Goal: Contribute content: Contribute content

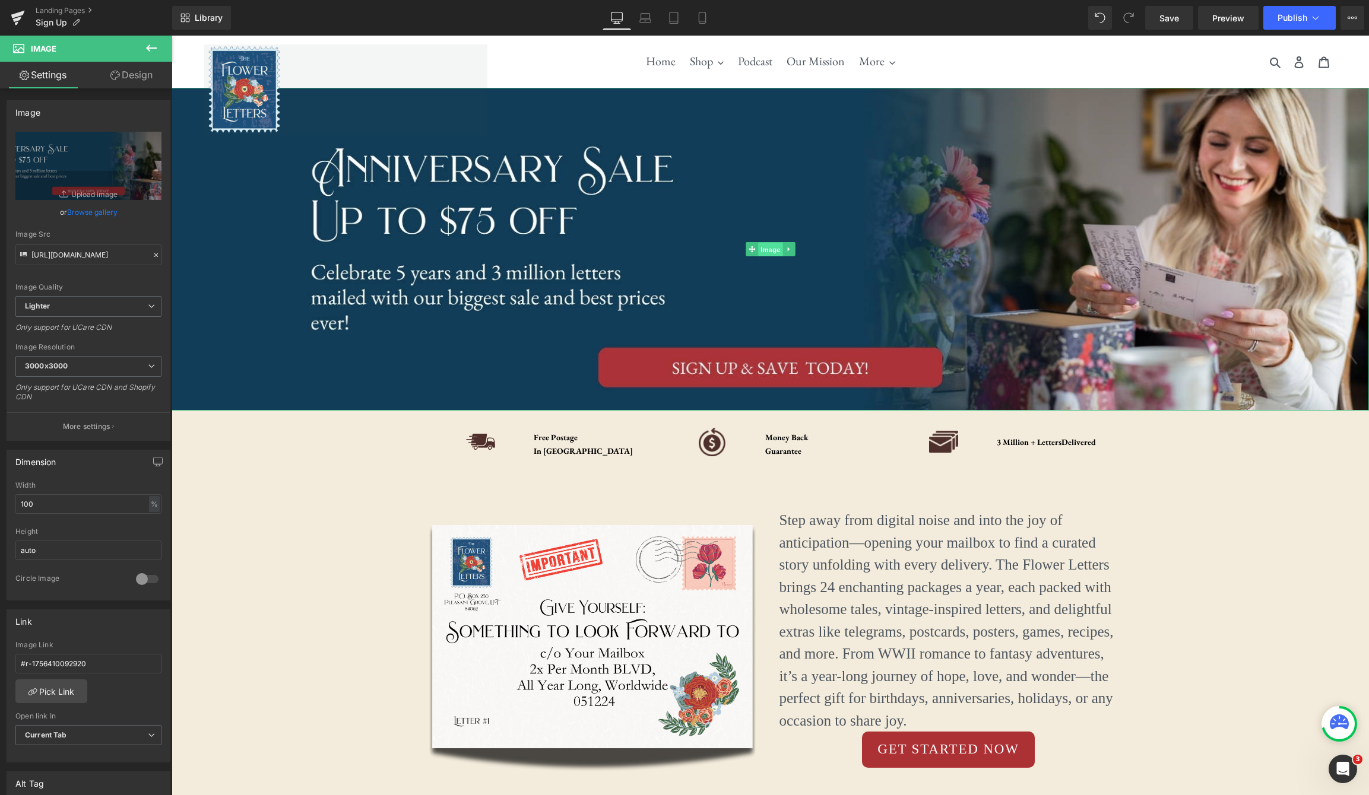
click at [775, 252] on span "Image" at bounding box center [770, 250] width 25 height 14
click at [81, 170] on icon "Replace Image" at bounding box center [88, 165] width 95 height 15
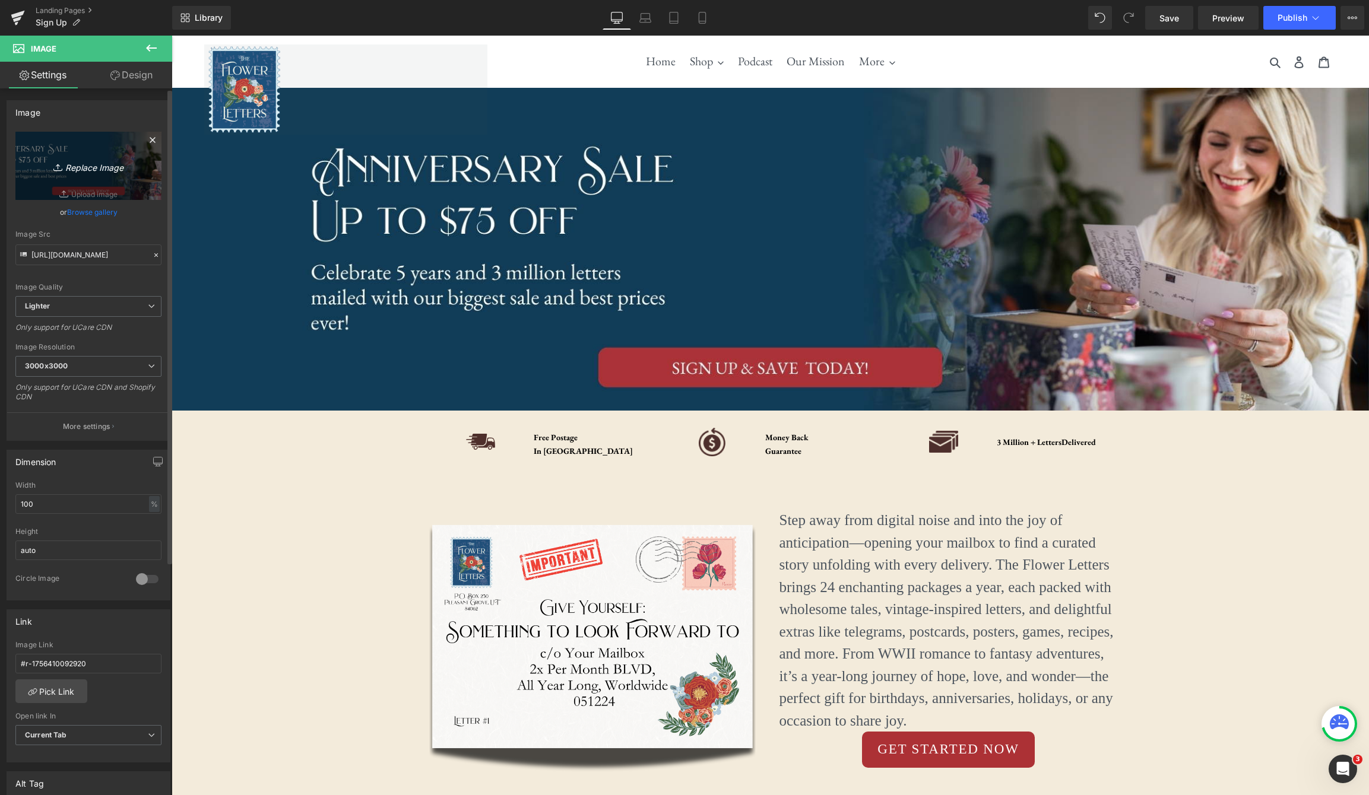
type input "C:\fakepath\Letter-Story (2).png"
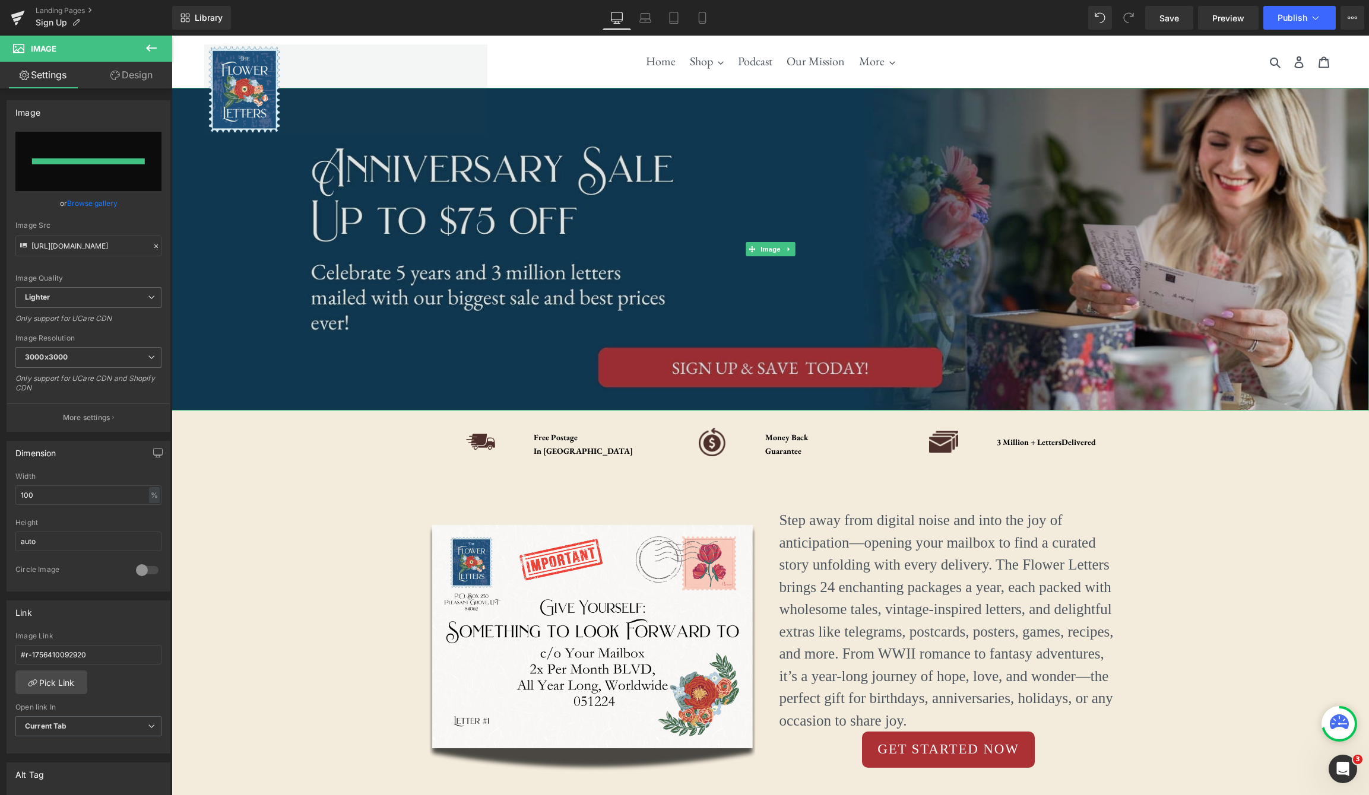
type input "[URL][DOMAIN_NAME]"
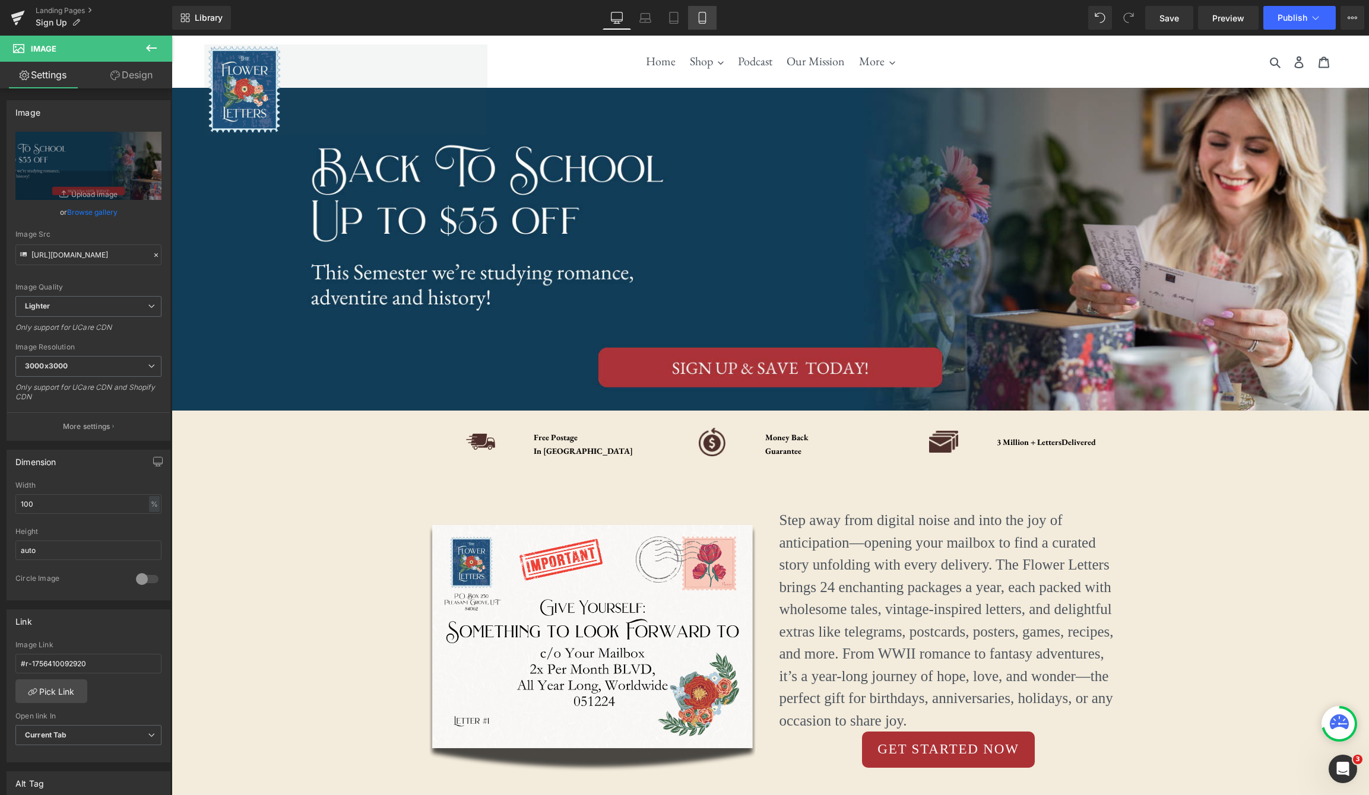
click at [694, 19] on link "Mobile" at bounding box center [702, 18] width 28 height 24
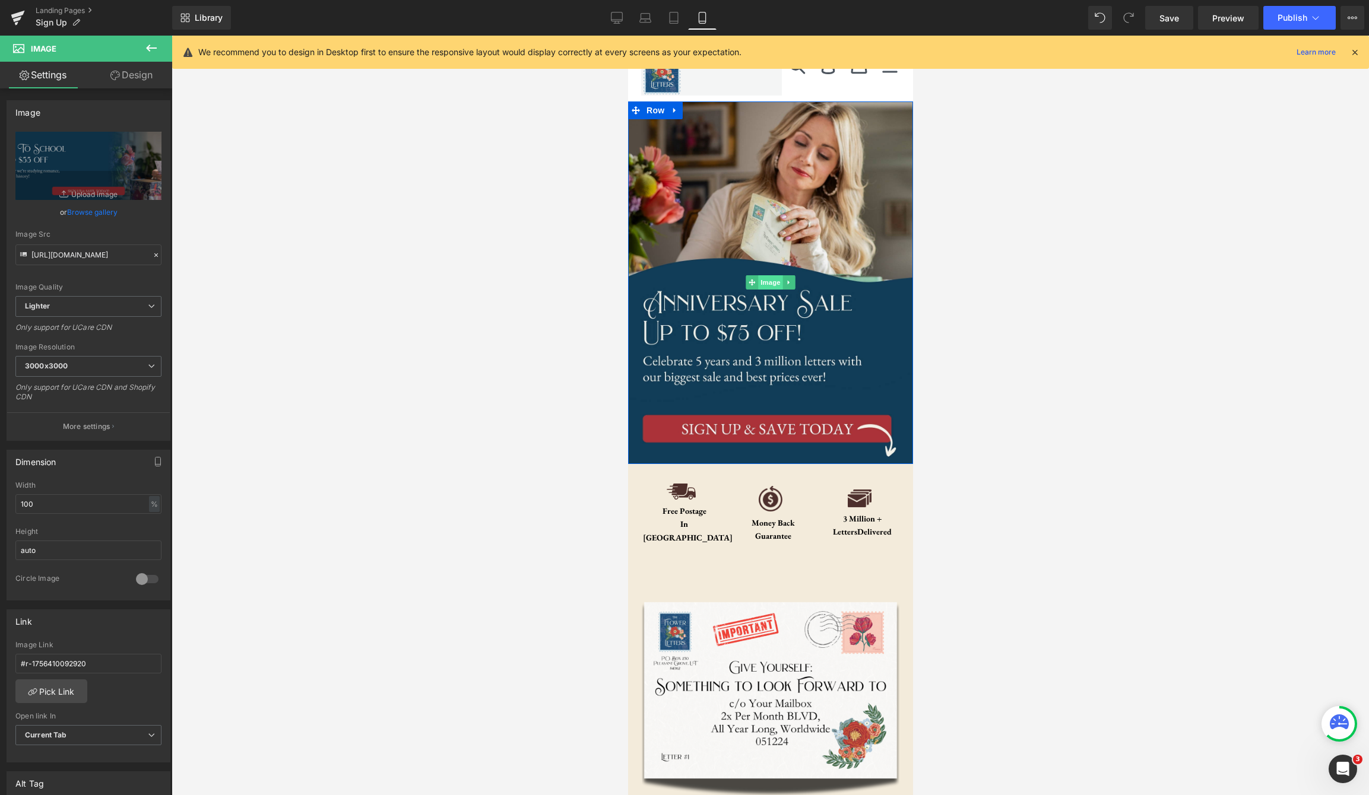
click at [771, 288] on span "Image" at bounding box center [769, 282] width 25 height 14
click at [88, 171] on icon "Replace Image" at bounding box center [88, 165] width 95 height 15
type input "C:\fakepath\Letter-Story.png"
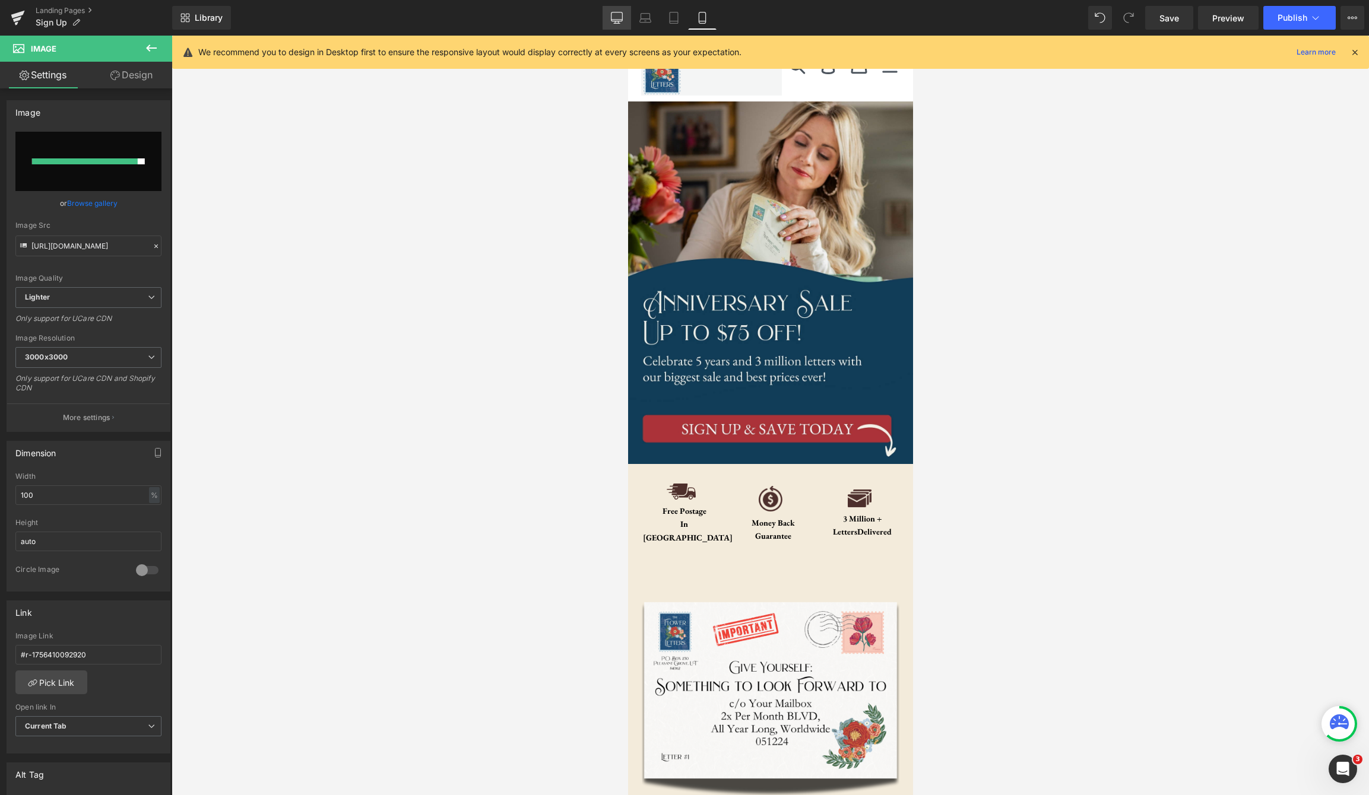
click at [616, 20] on icon at bounding box center [617, 18] width 12 height 12
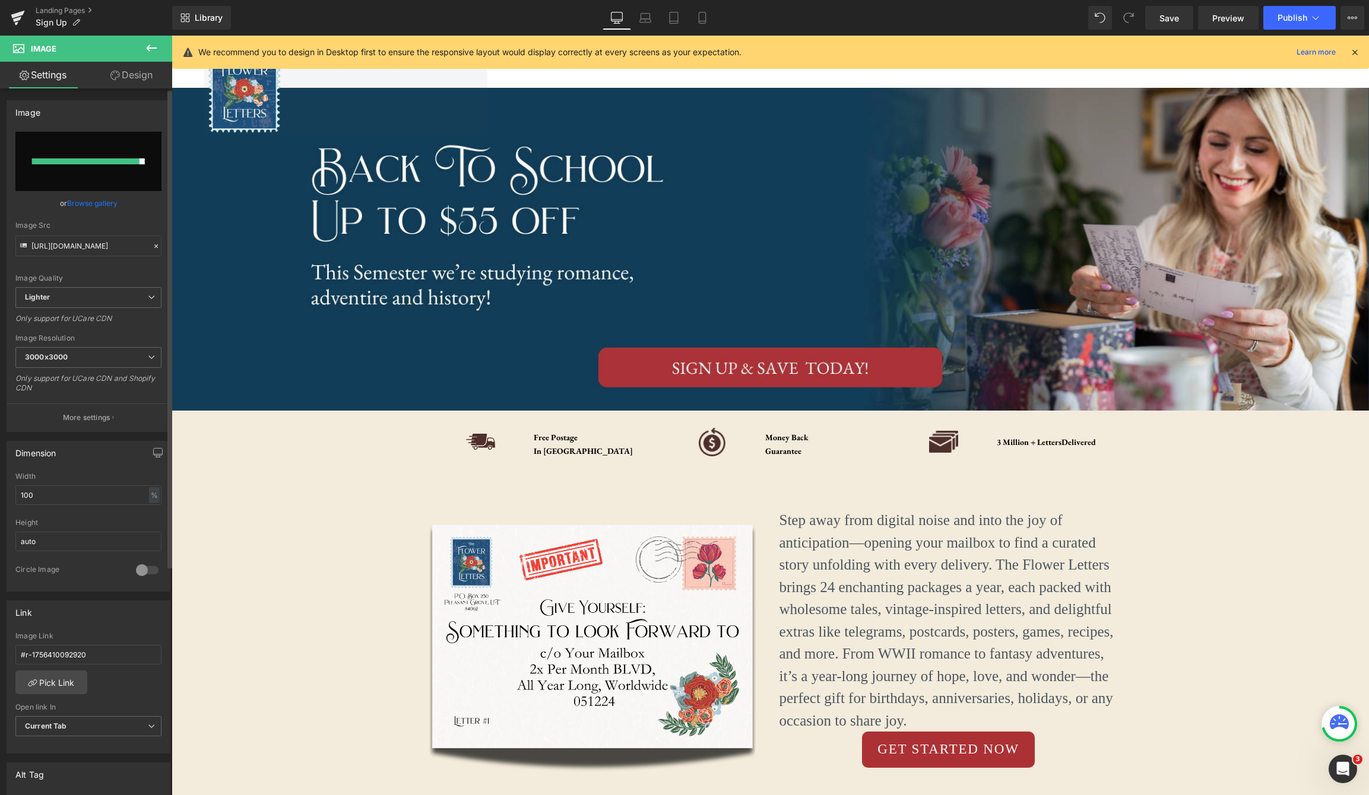
click at [84, 165] on input "file" at bounding box center [88, 161] width 146 height 59
type input "C:\fakepath\Letter-Story (2).jpg"
type input "[URL][DOMAIN_NAME]"
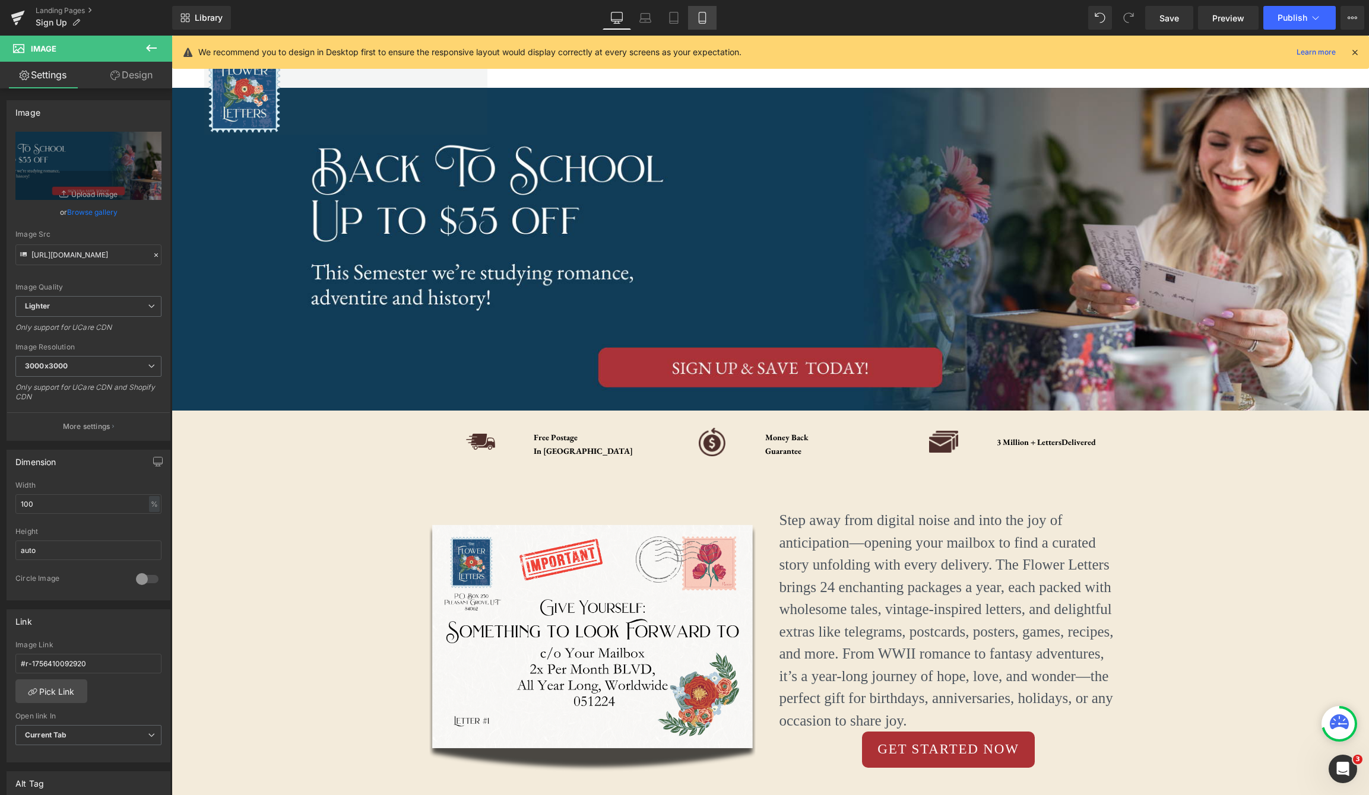
click at [698, 16] on icon at bounding box center [702, 18] width 12 height 12
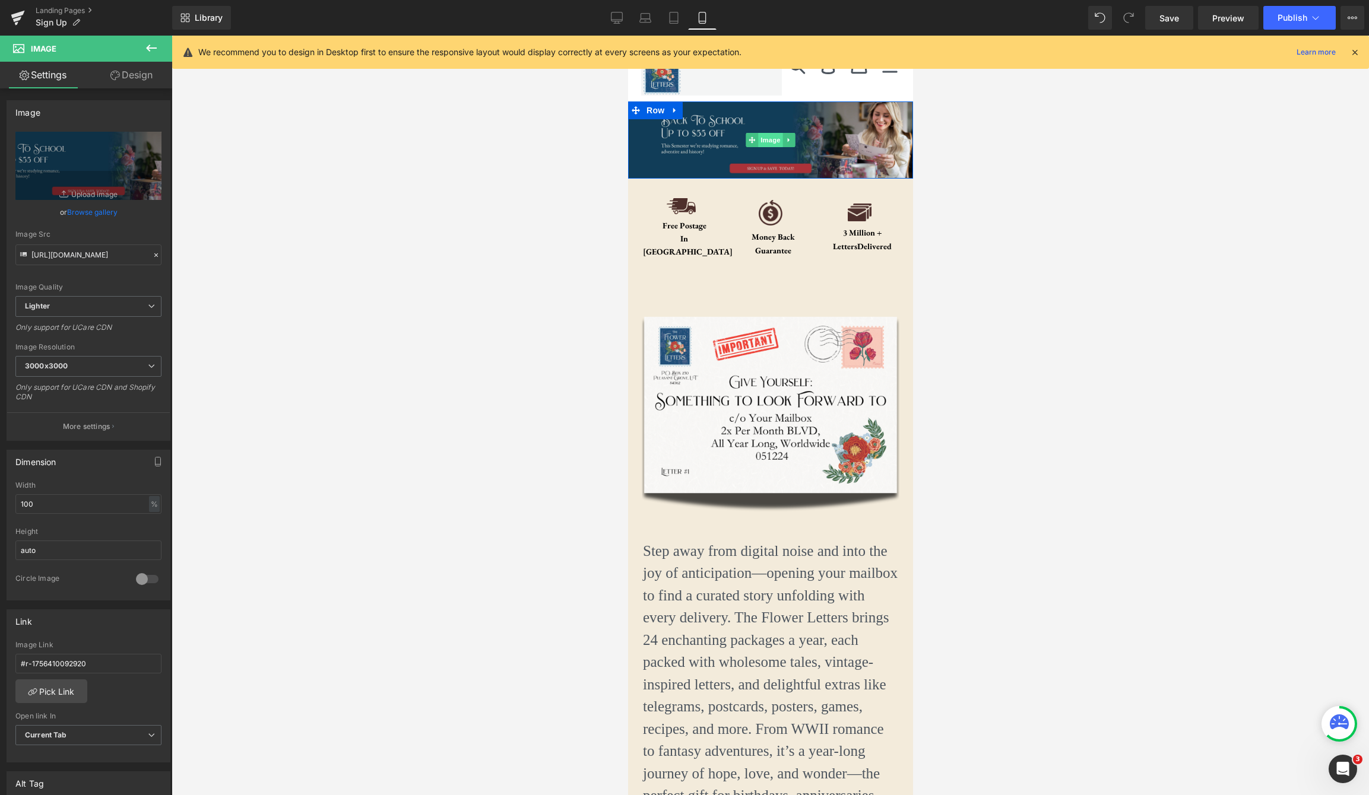
click at [768, 143] on span "Image" at bounding box center [769, 140] width 25 height 14
click at [95, 170] on icon "Replace Image" at bounding box center [88, 165] width 95 height 15
type input "C:\fakepath\Letter-Story.jpg"
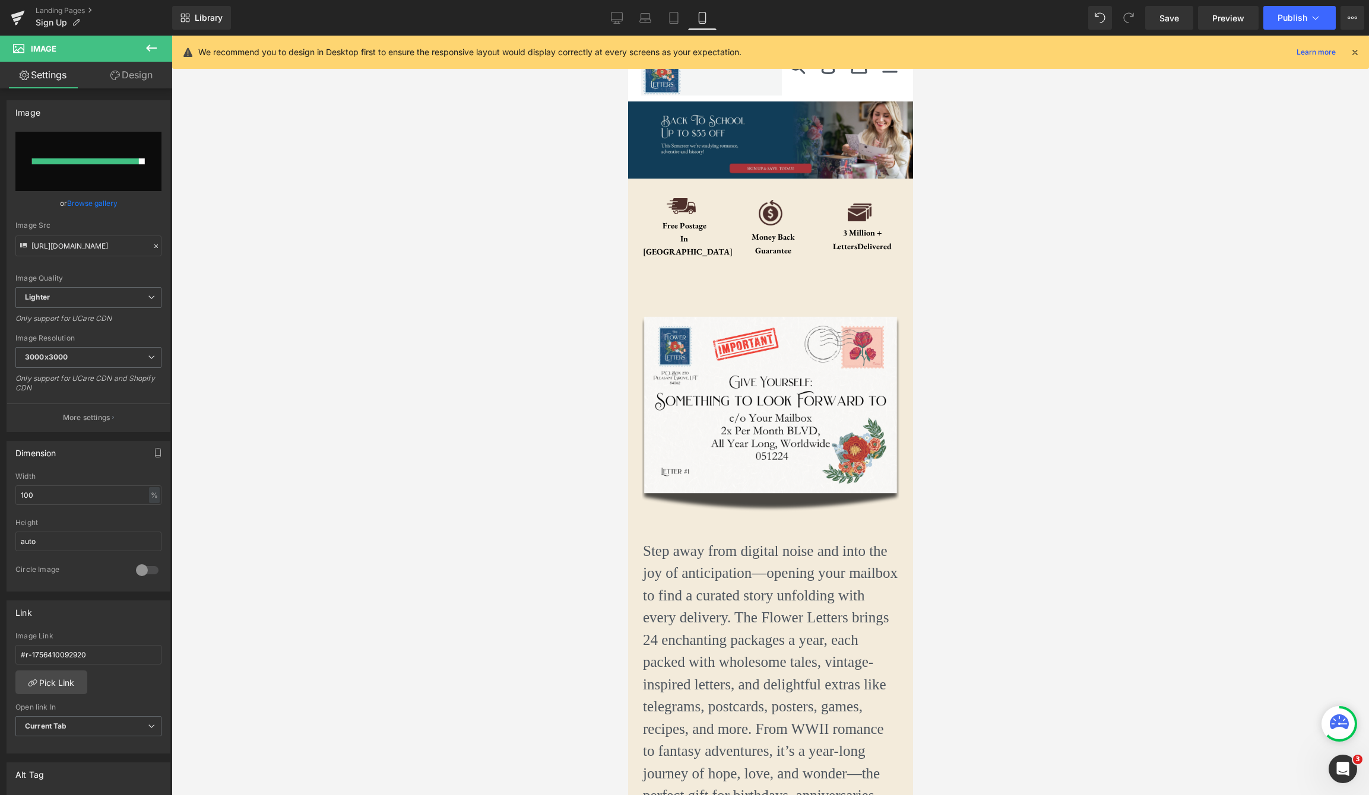
type input "[URL][DOMAIN_NAME]"
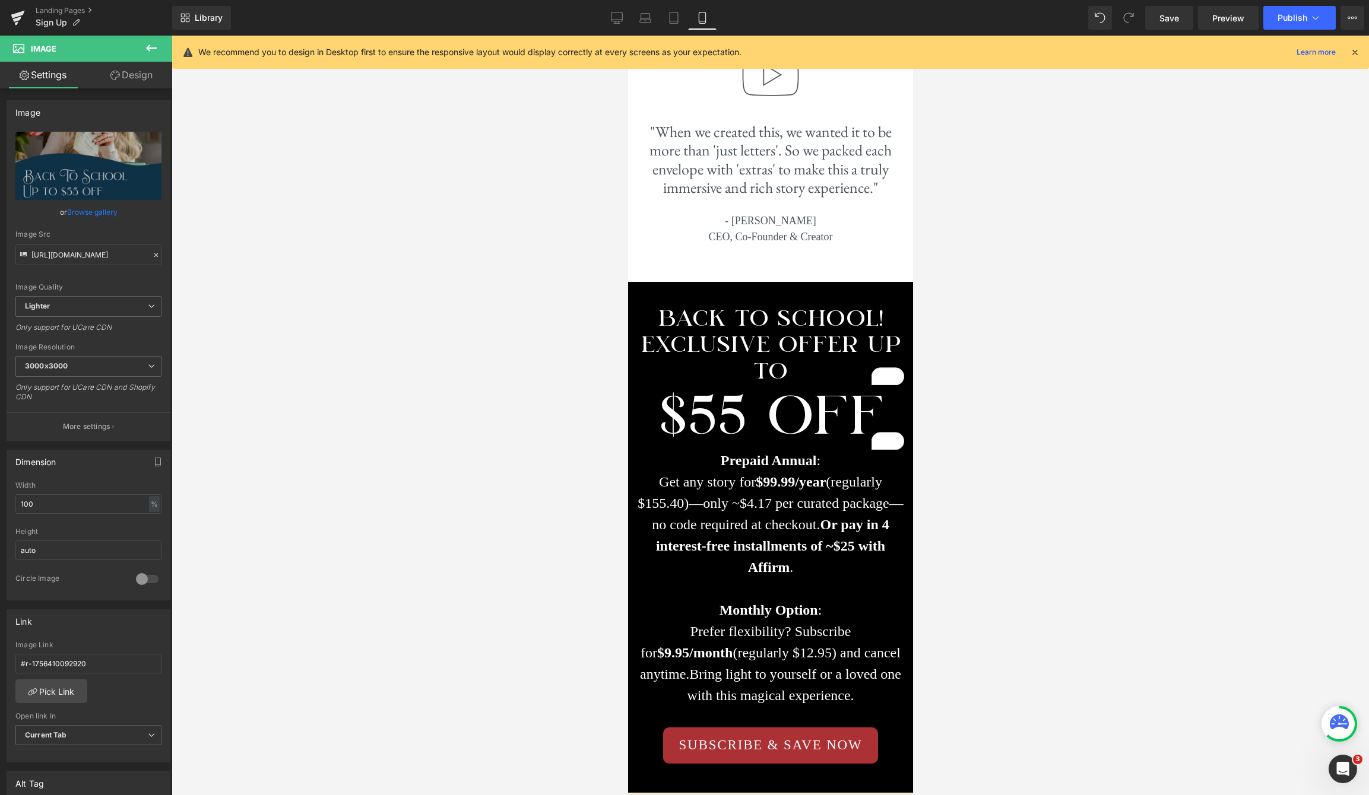
scroll to position [6645, 0]
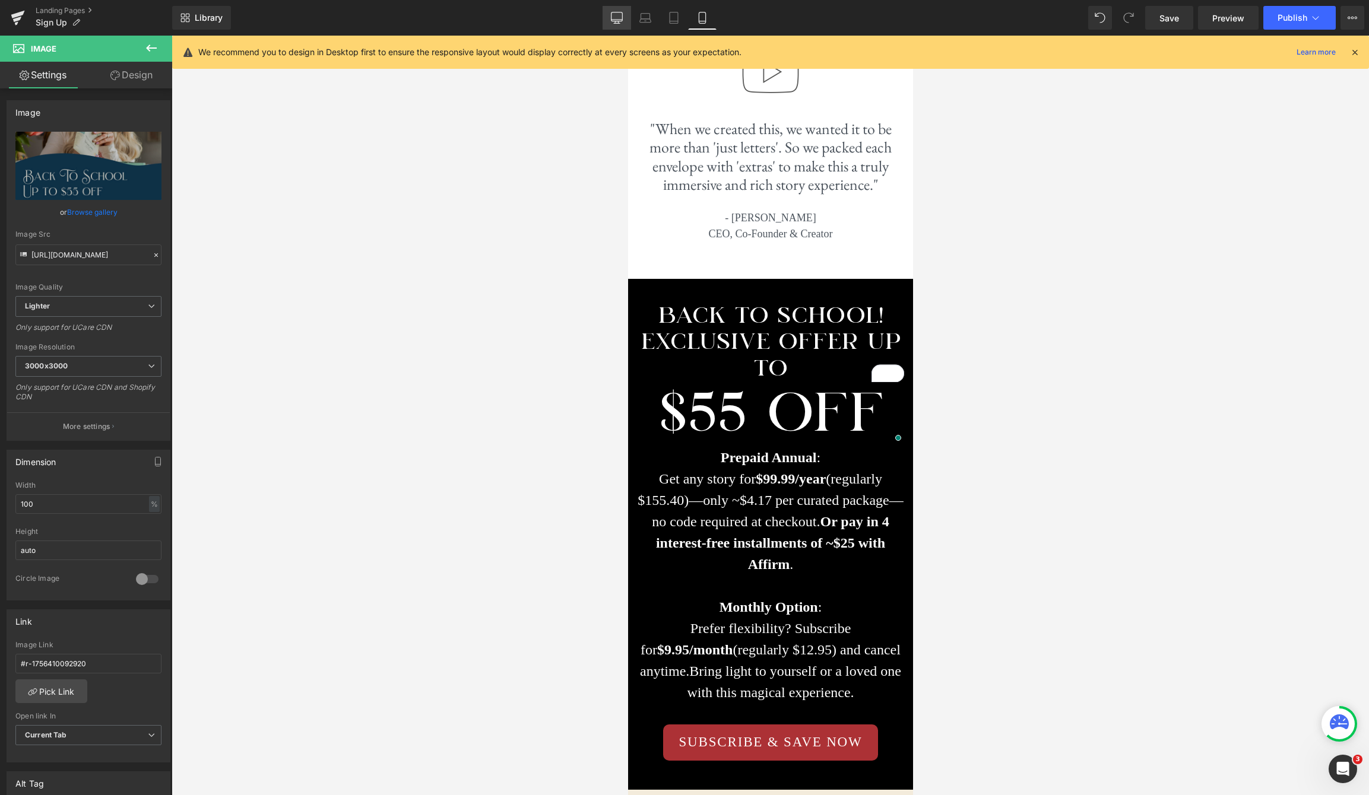
click at [613, 15] on icon at bounding box center [617, 18] width 12 height 12
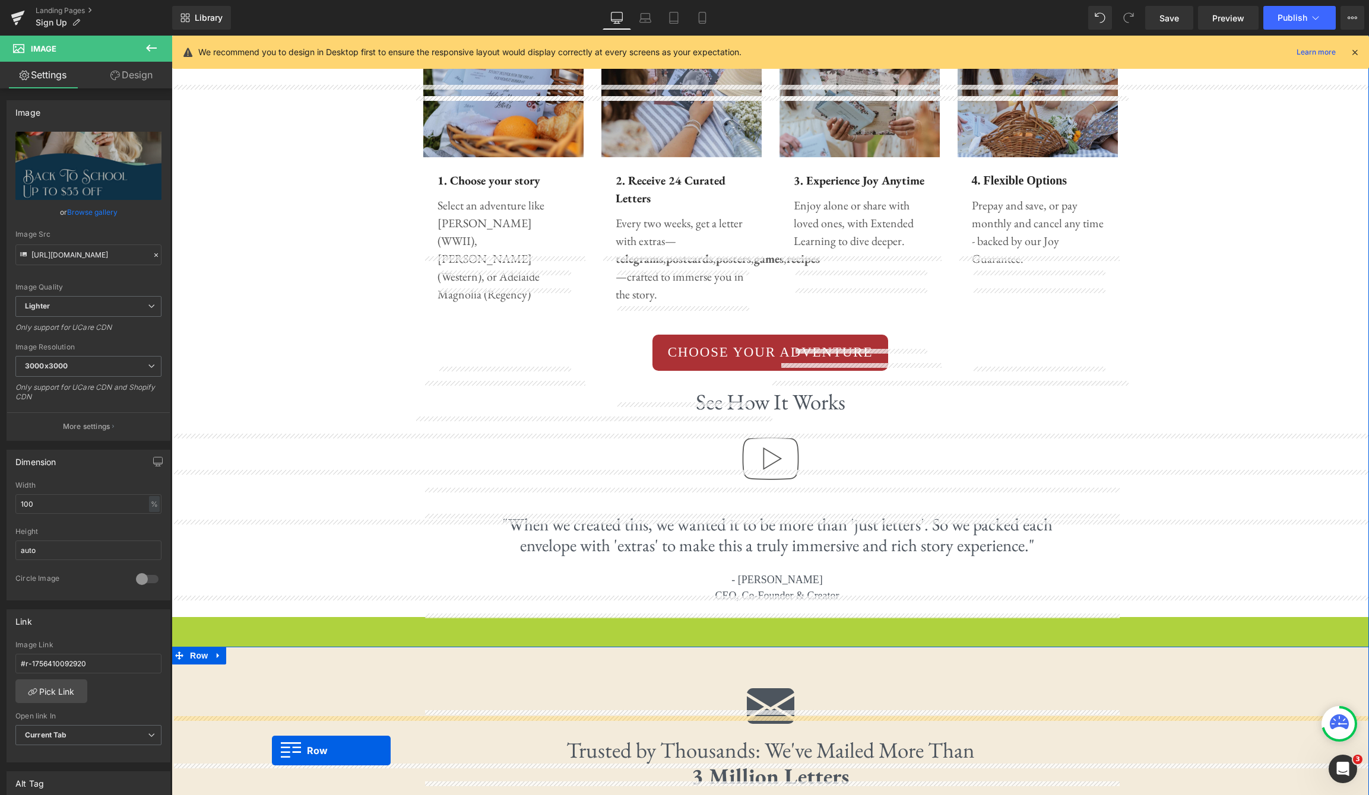
scroll to position [3145, 0]
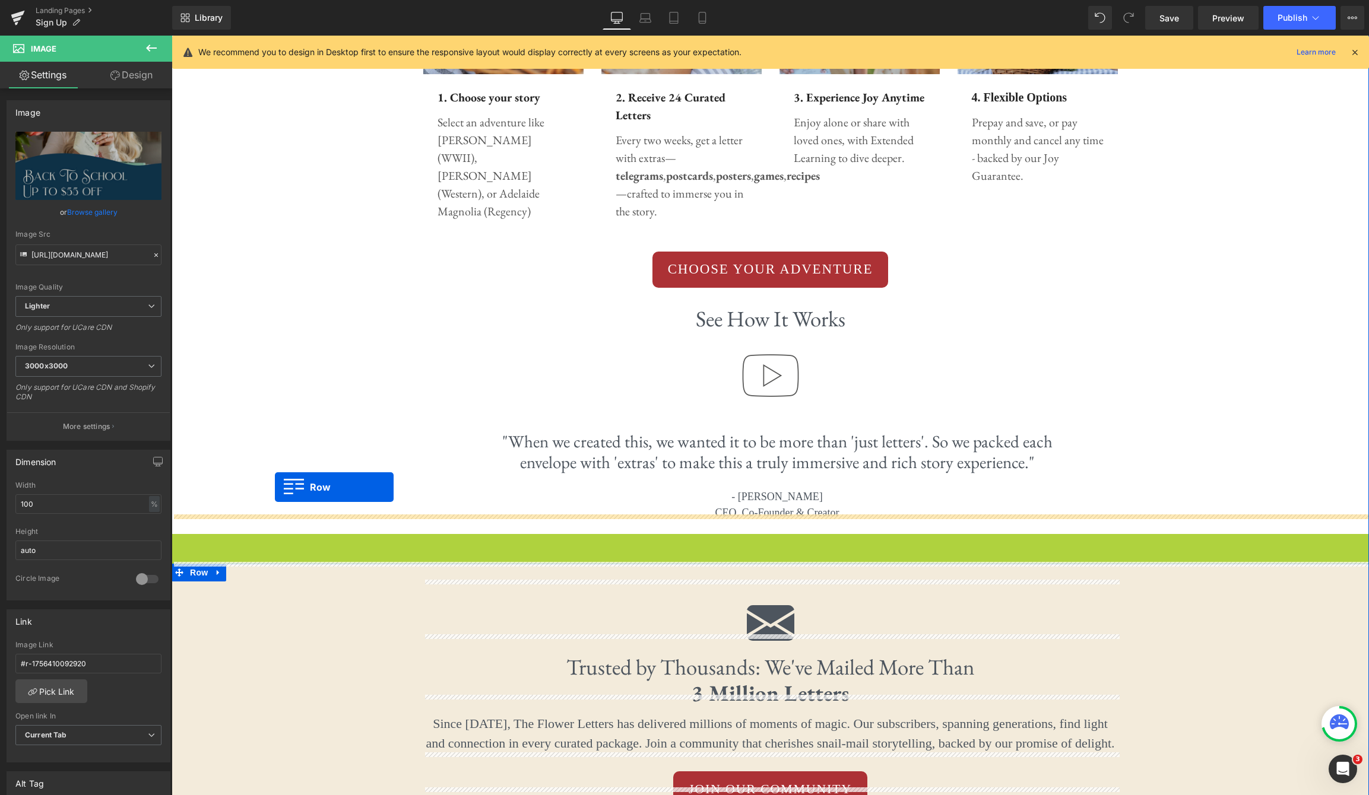
drag, startPoint x: 179, startPoint y: 226, endPoint x: 274, endPoint y: 487, distance: 278.4
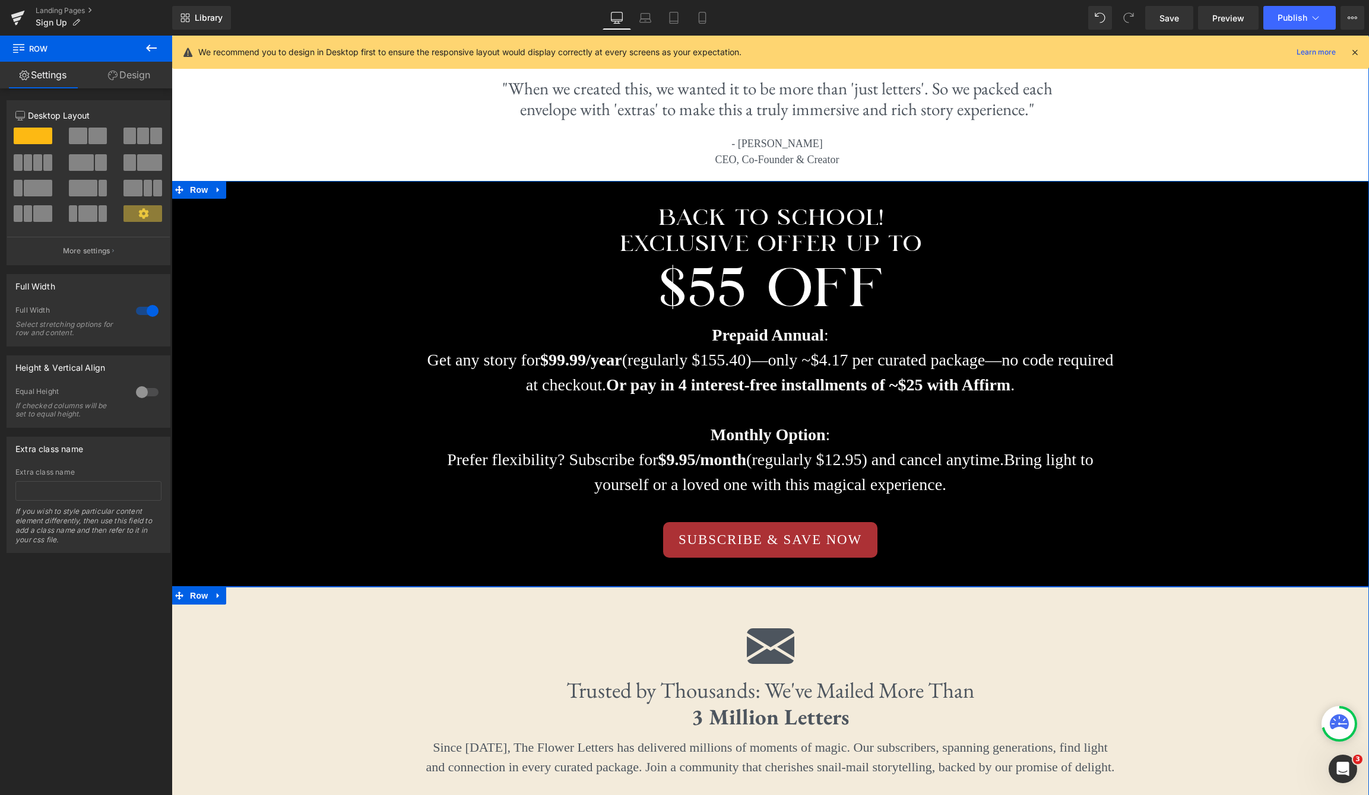
scroll to position [3336, 0]
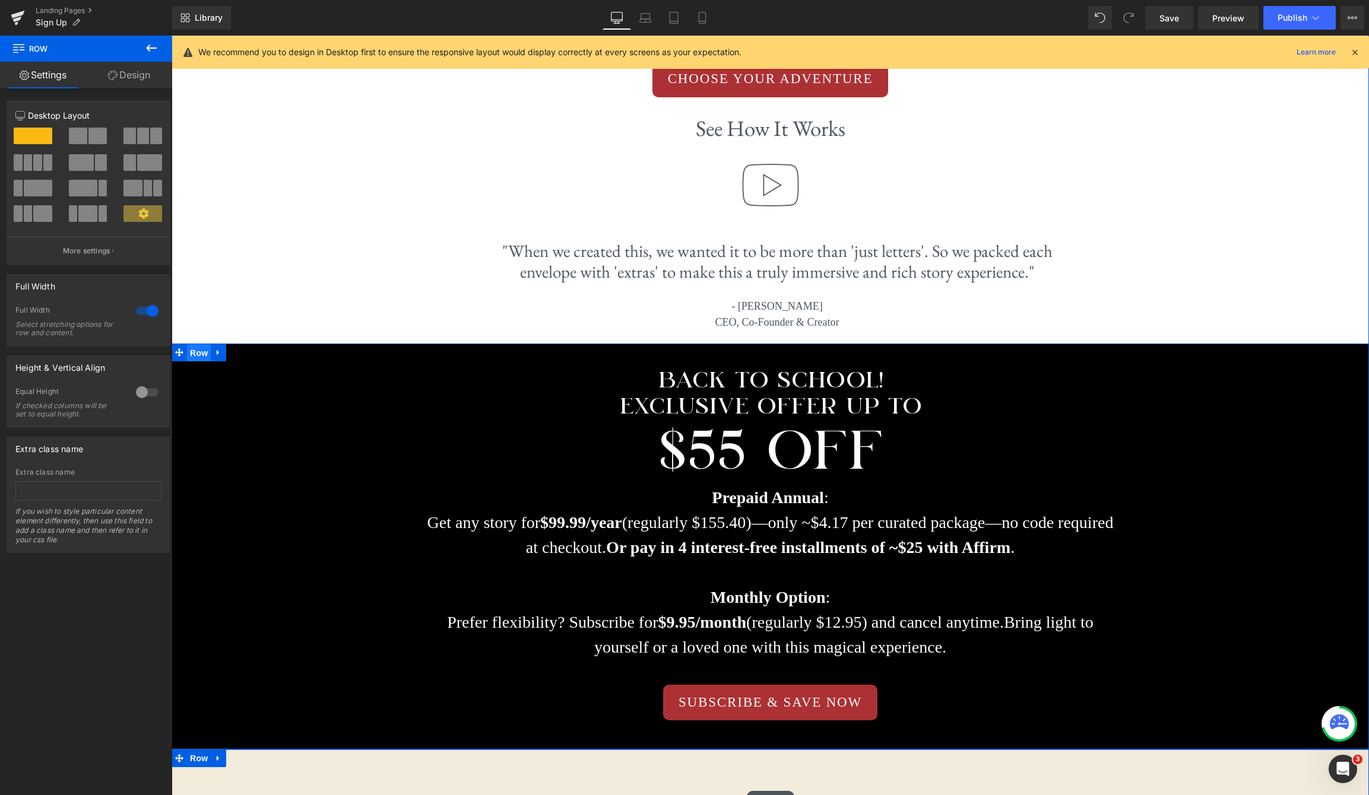
click at [206, 344] on span "Row" at bounding box center [199, 353] width 24 height 18
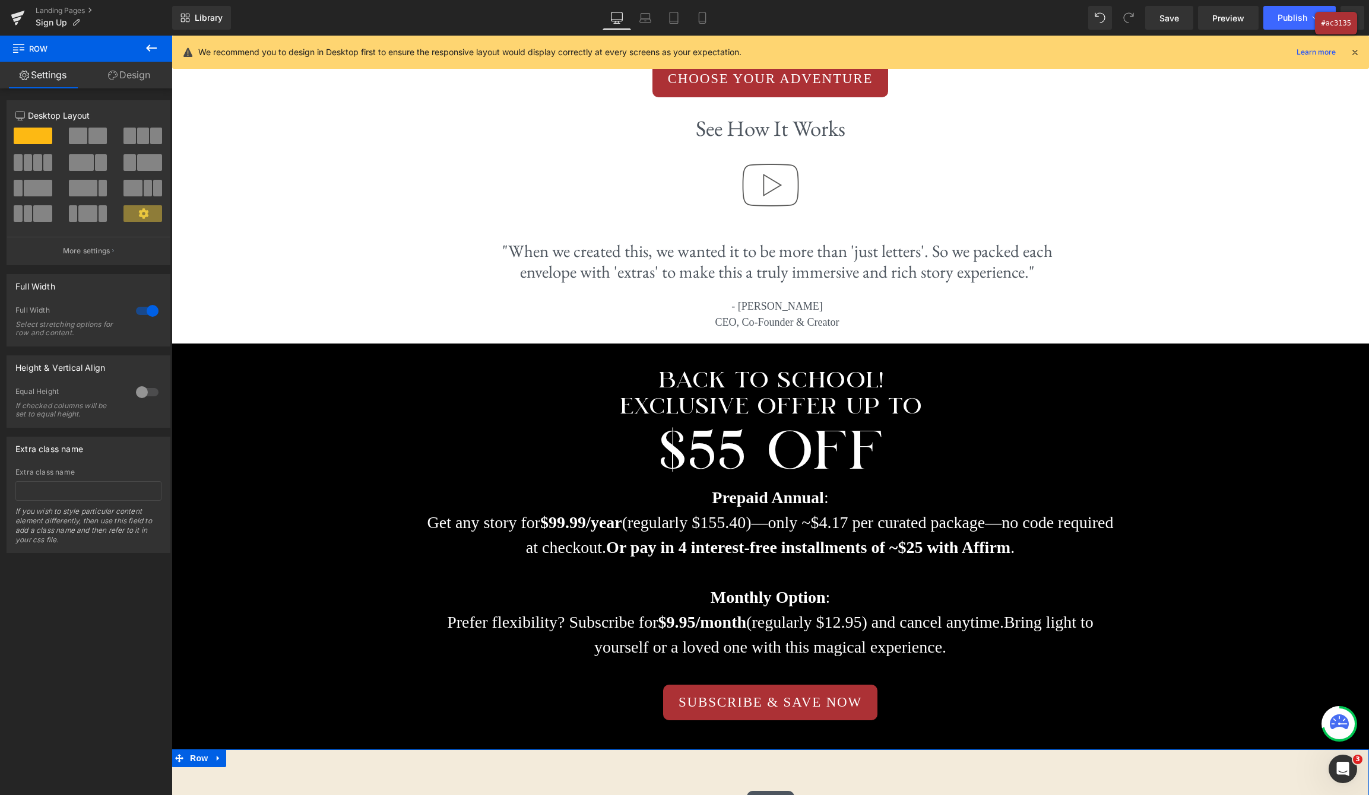
click at [848, 74] on div at bounding box center [684, 397] width 1369 height 795
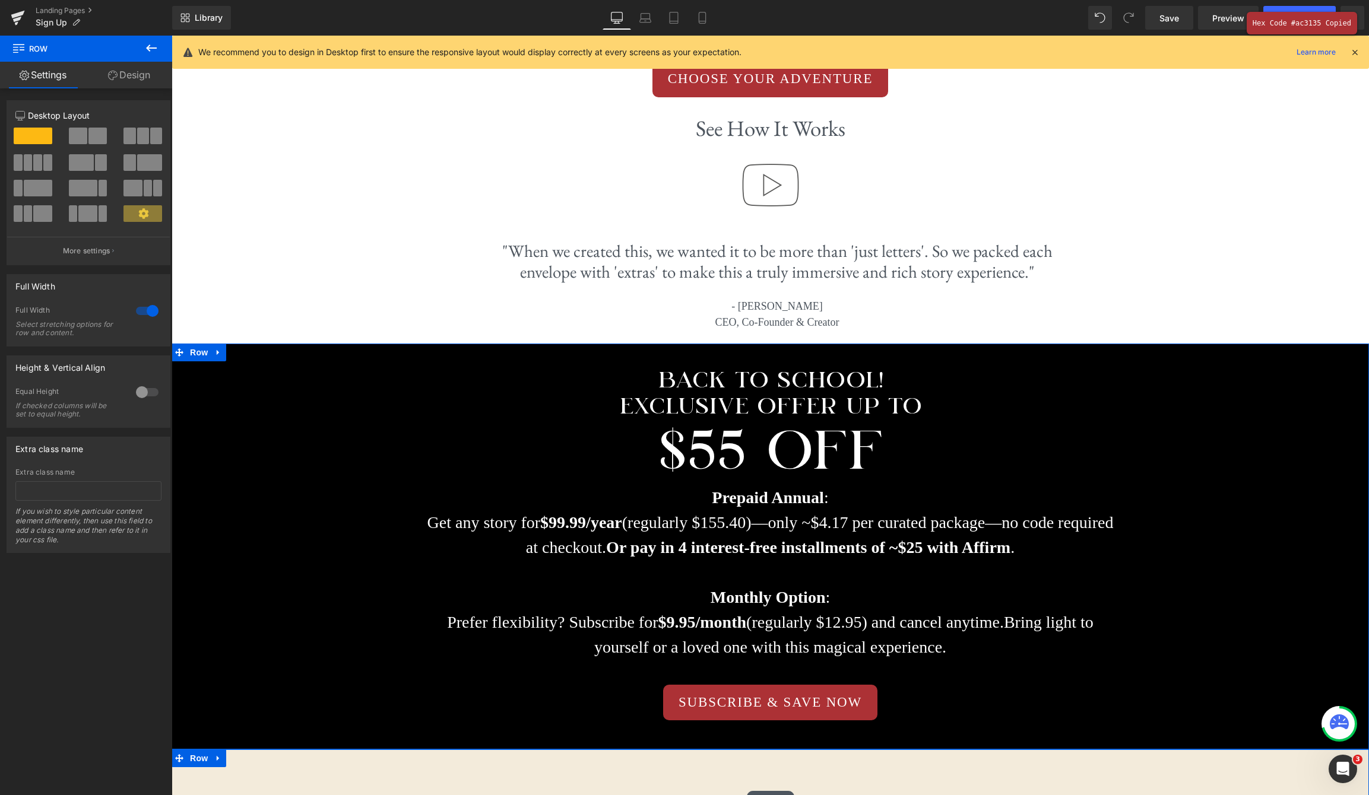
click at [121, 76] on link "Design" at bounding box center [129, 75] width 86 height 27
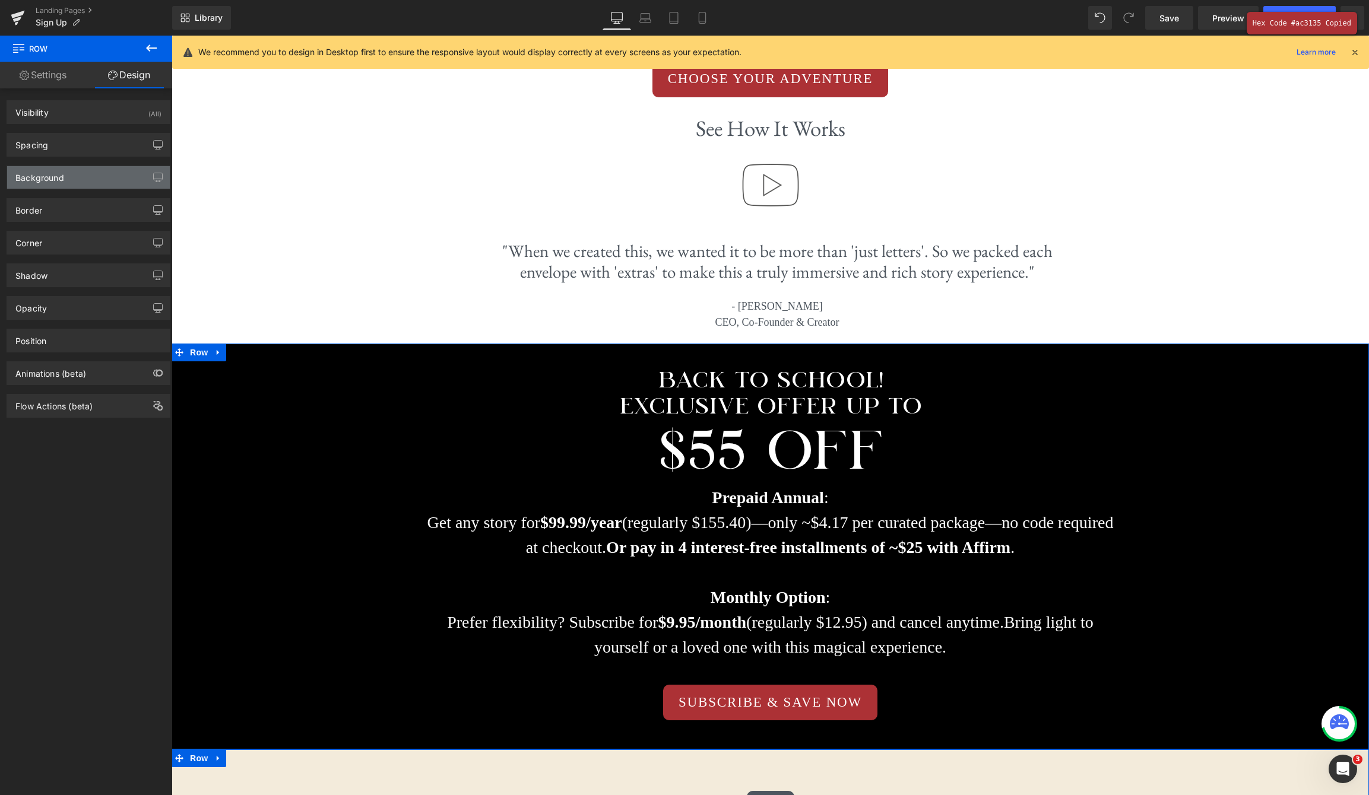
click at [78, 178] on div "Background" at bounding box center [88, 177] width 163 height 23
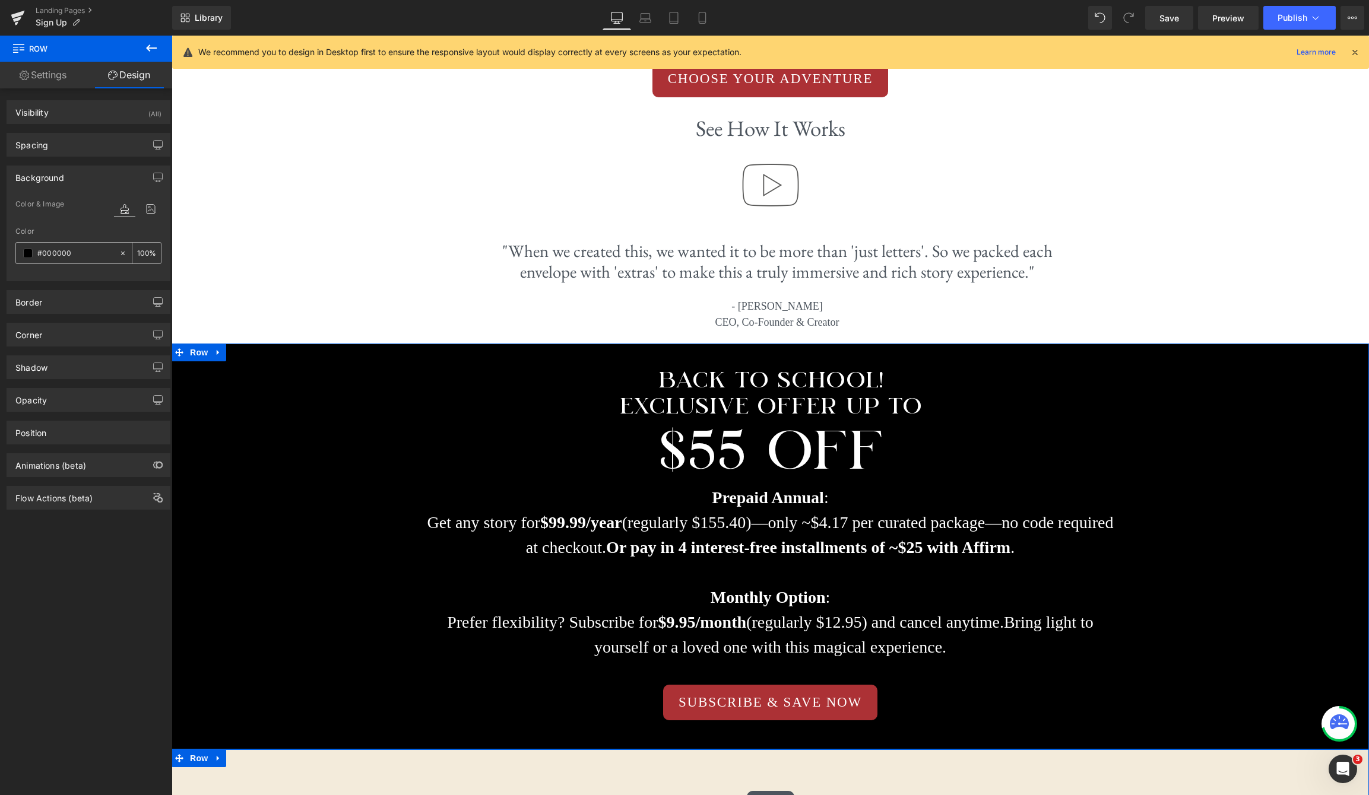
drag, startPoint x: 121, startPoint y: 253, endPoint x: 81, endPoint y: 254, distance: 39.8
click at [120, 253] on icon at bounding box center [123, 253] width 8 height 8
type input "none"
type input "0"
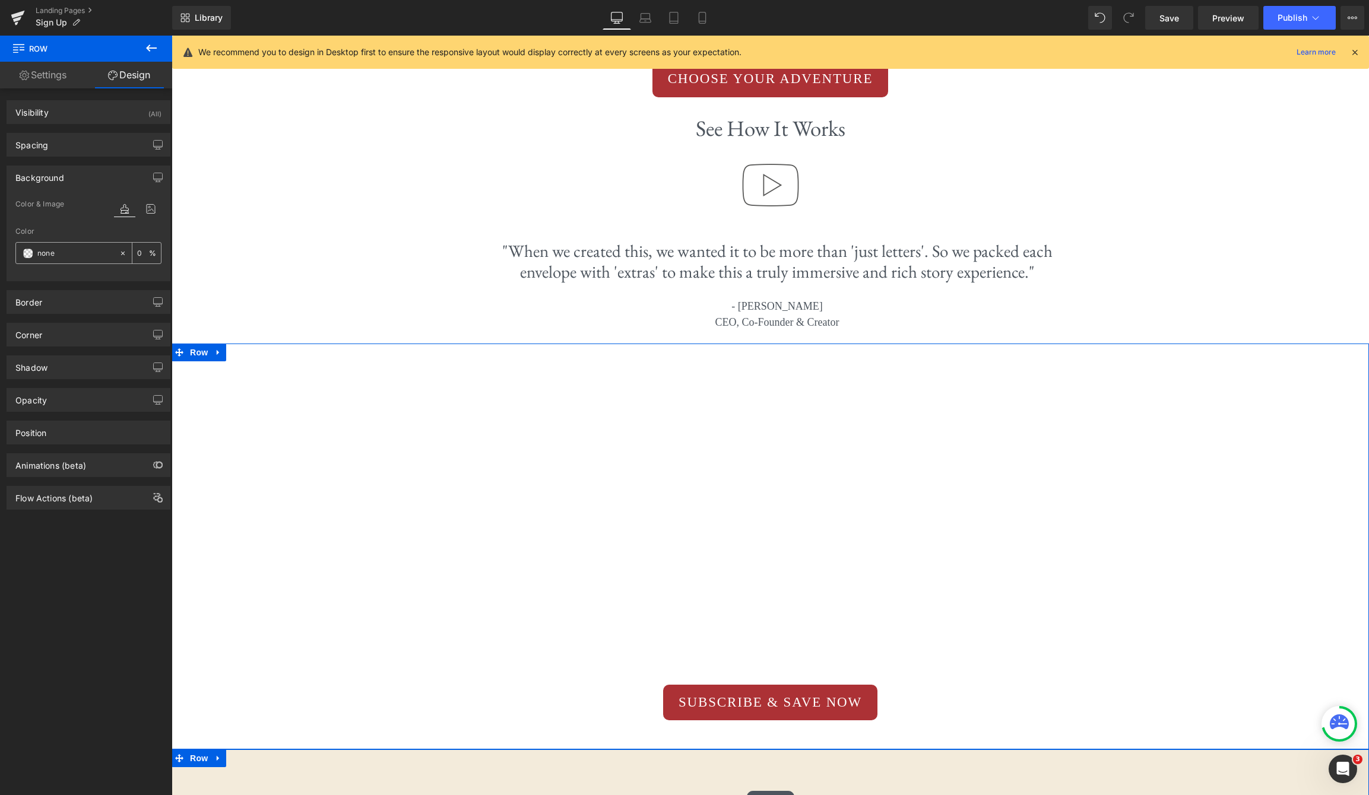
click at [83, 253] on input "none" at bounding box center [75, 253] width 76 height 13
paste input "#ac3135"
type input "#ac3135"
type input "100"
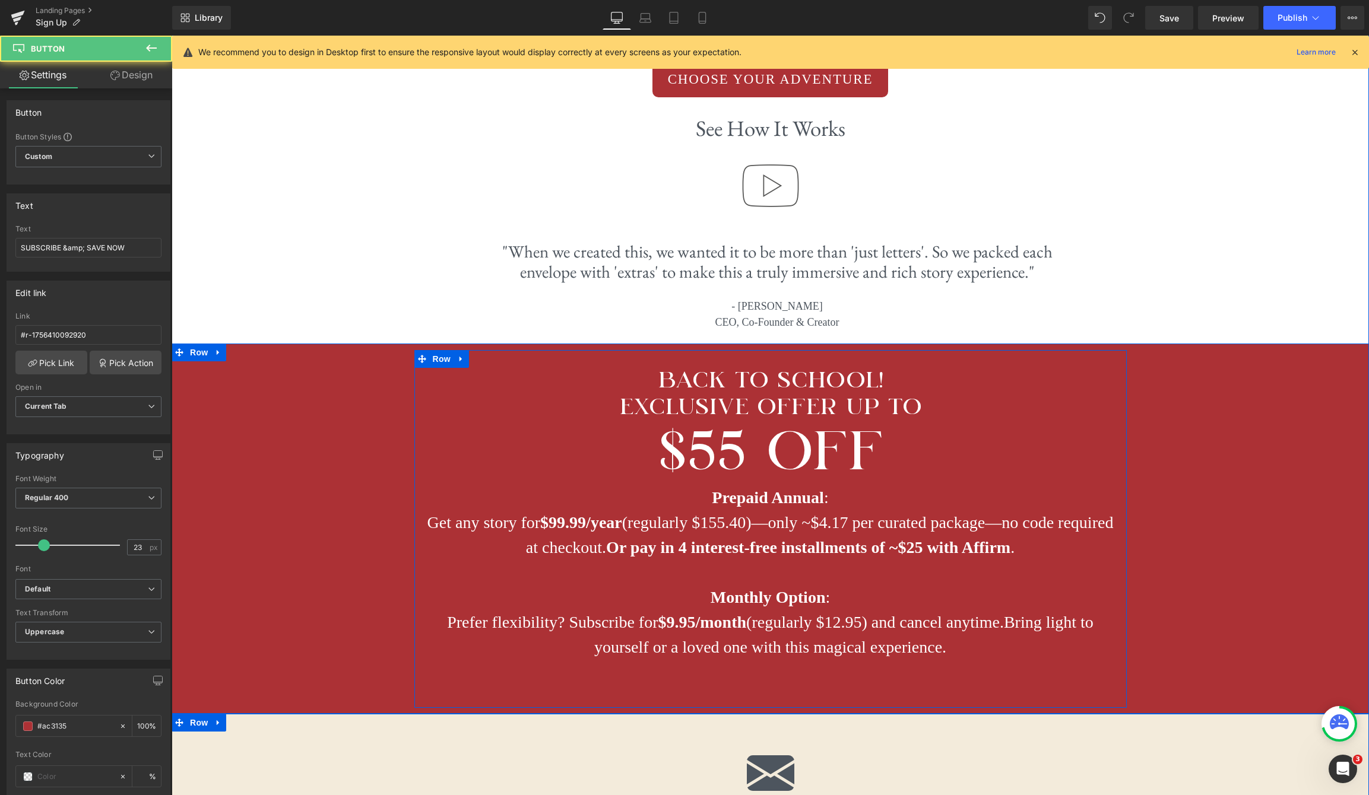
scroll to position [3373, 0]
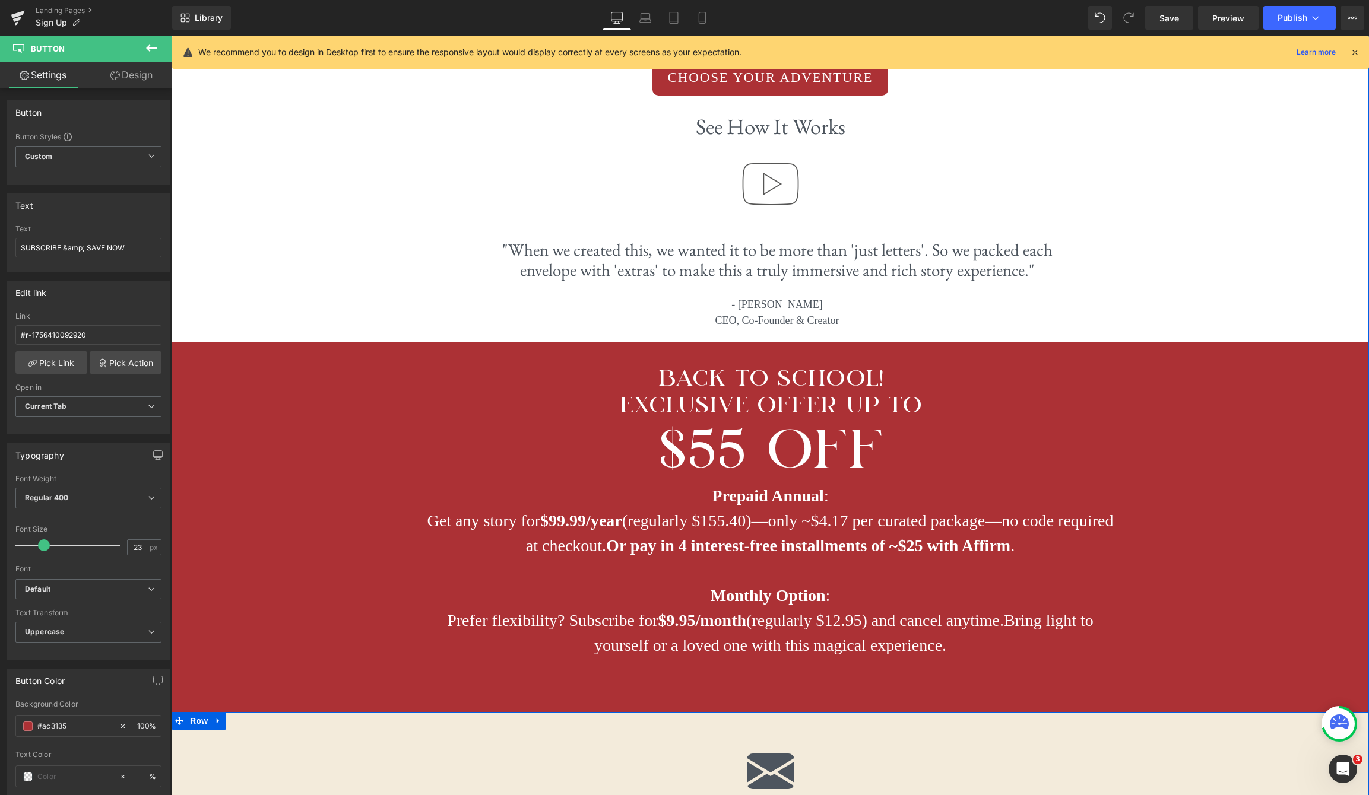
click at [1170, 313] on div "Image Image 1. Choose your story Text Block Select an adventure like [PERSON_NA…" at bounding box center [770, 354] width 1197 height 1286
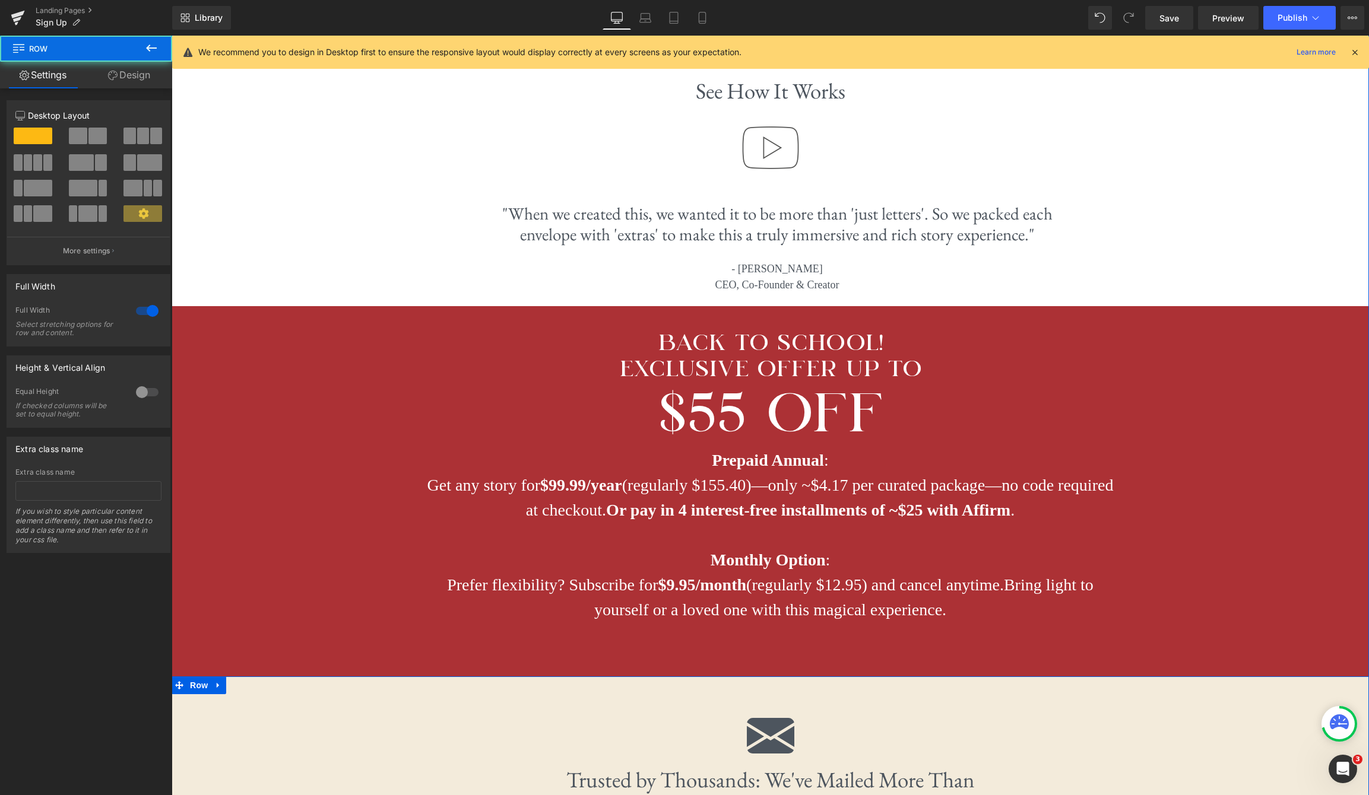
scroll to position [3337, 0]
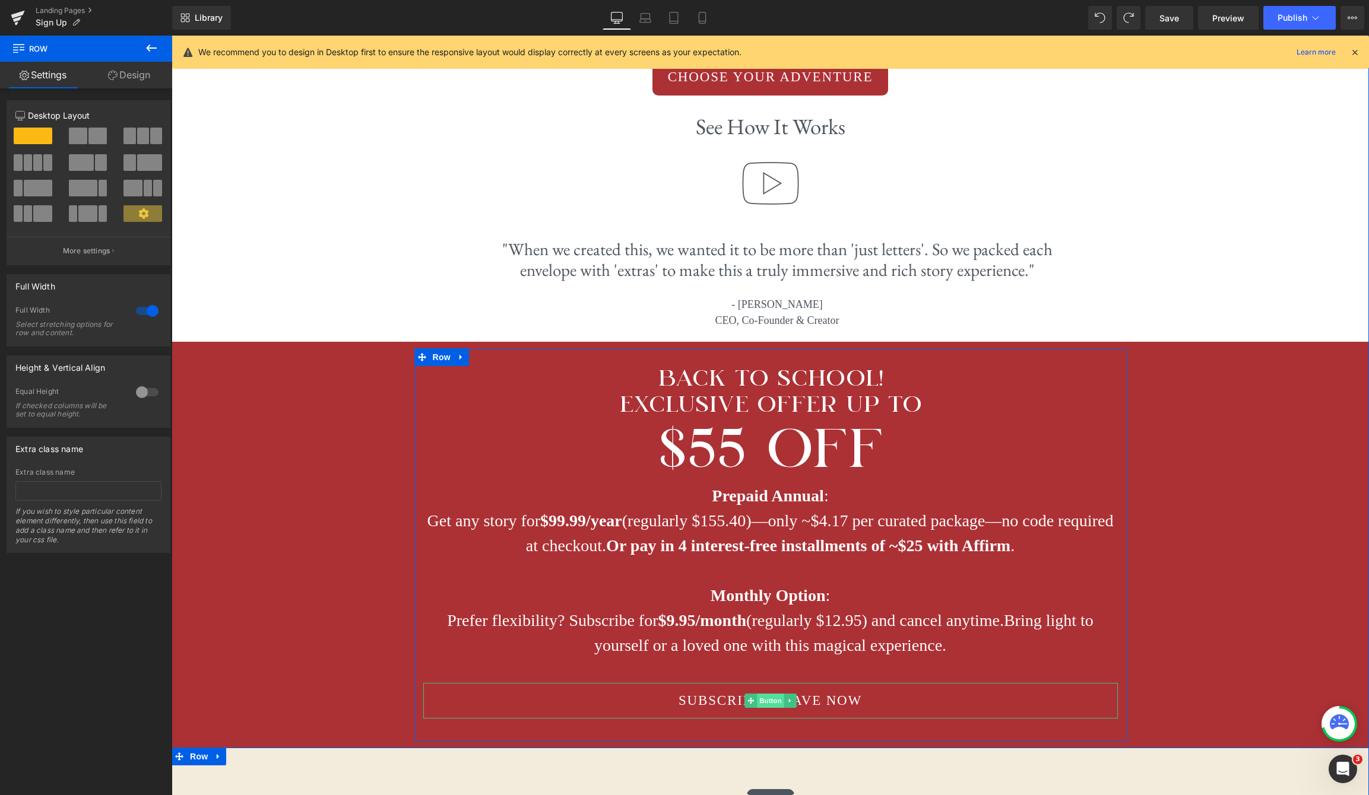
click at [766, 694] on span "Button" at bounding box center [770, 701] width 27 height 14
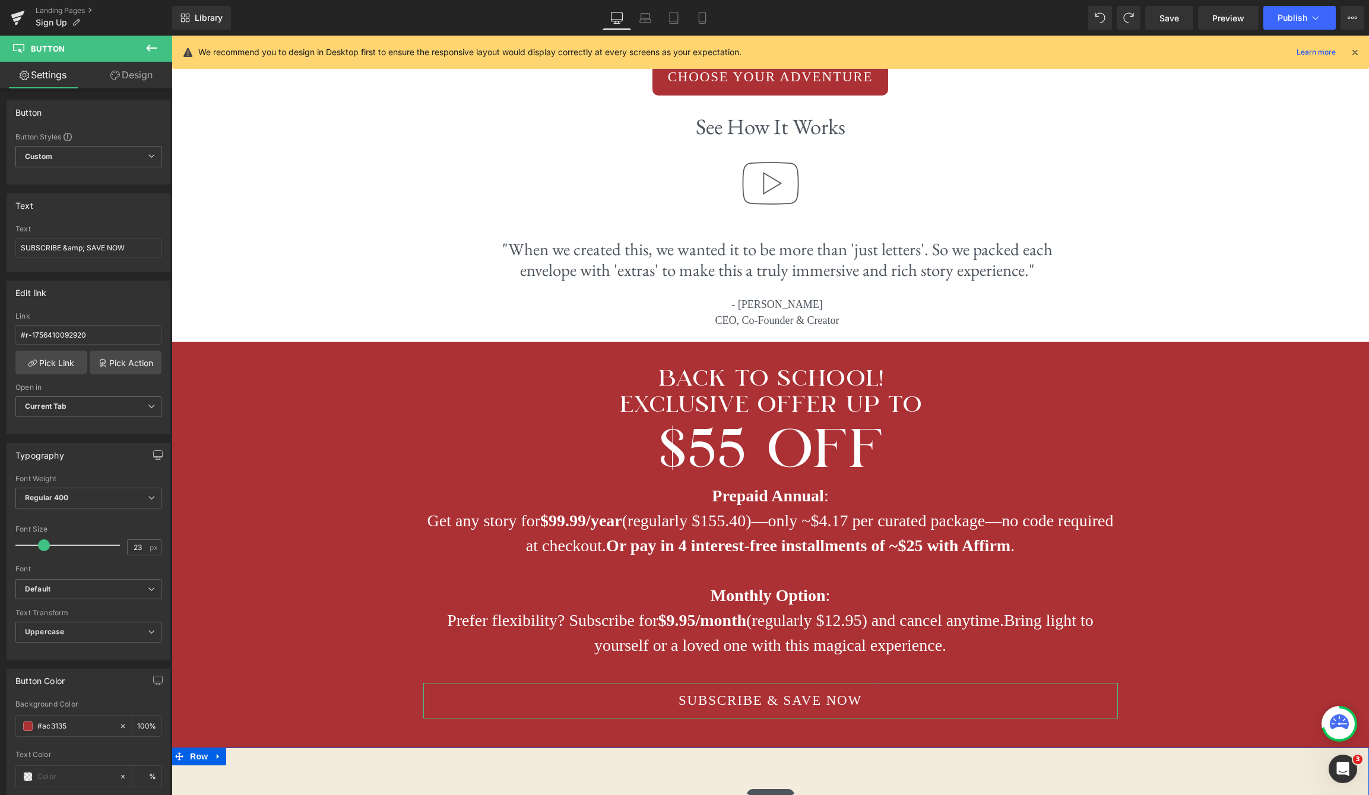
click at [137, 83] on link "Design" at bounding box center [131, 75] width 86 height 27
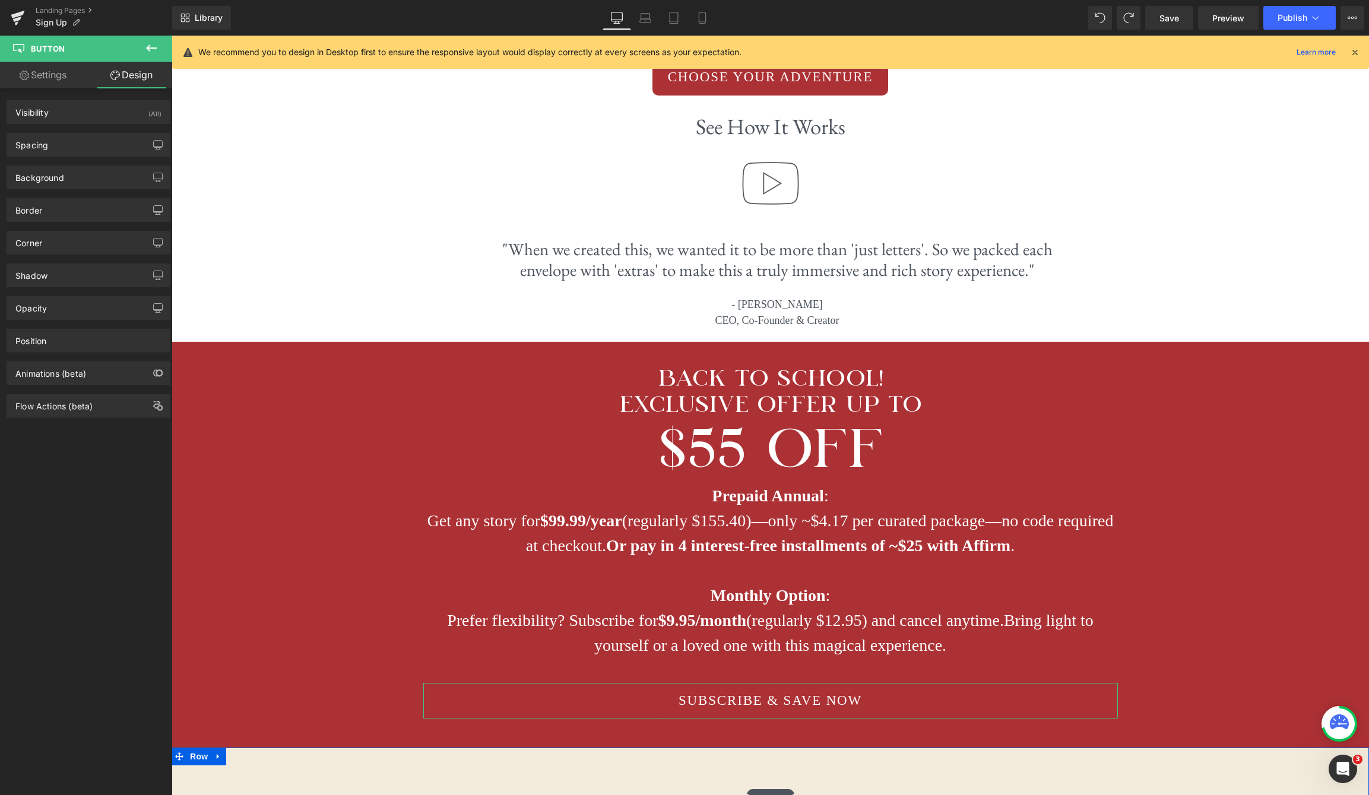
click at [42, 79] on link "Settings" at bounding box center [43, 75] width 86 height 27
type input "100"
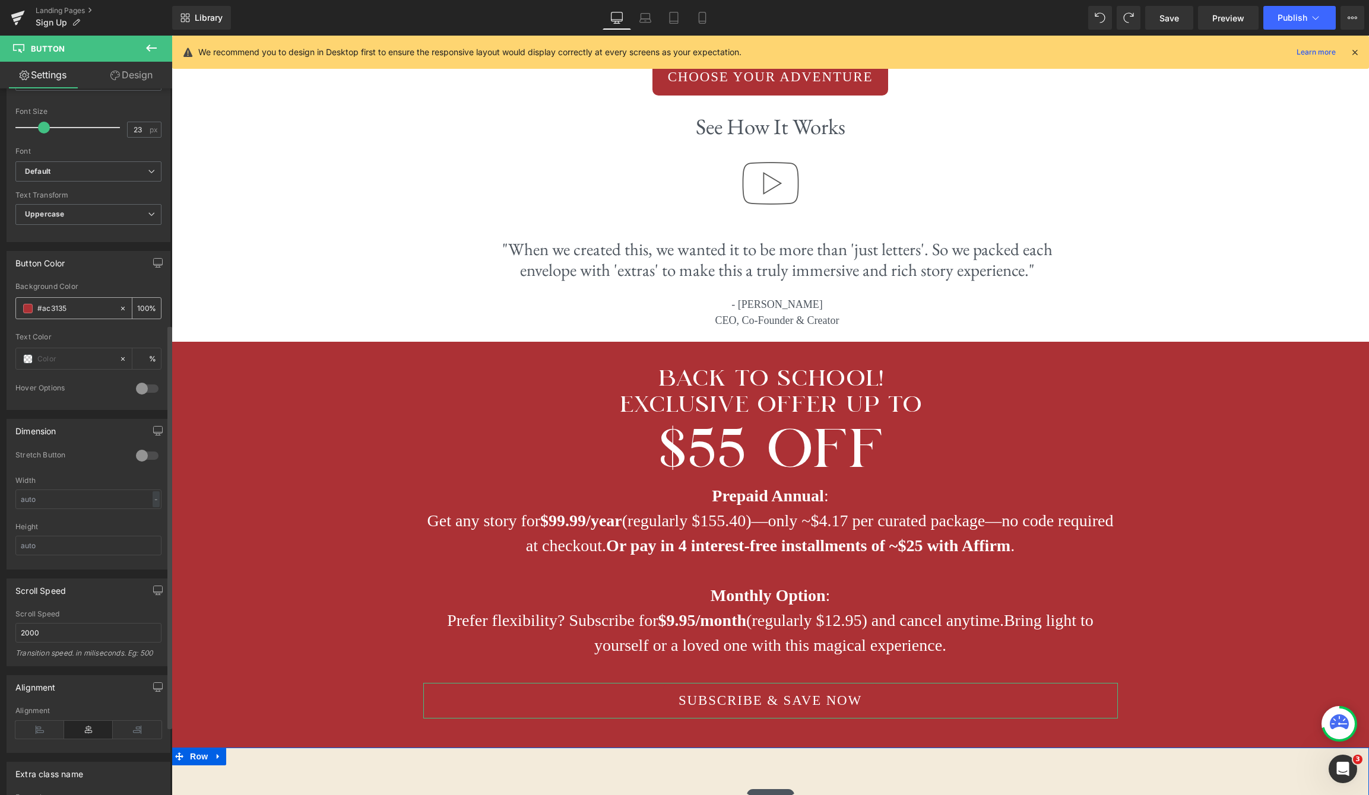
scroll to position [418, 0]
drag, startPoint x: 115, startPoint y: 306, endPoint x: 106, endPoint y: 304, distance: 9.1
click at [119, 306] on icon at bounding box center [123, 308] width 8 height 8
type input "none"
type input "0"
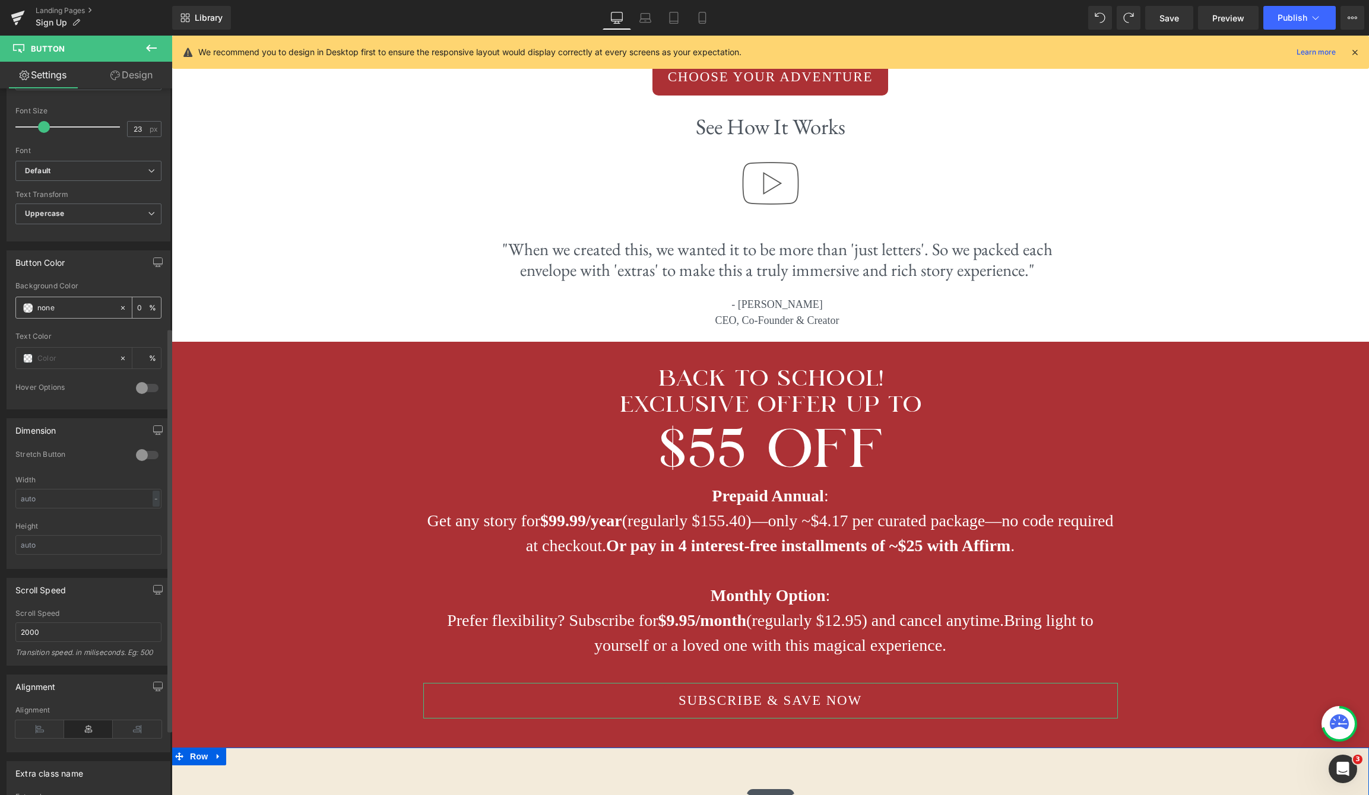
click at [105, 304] on input "none" at bounding box center [75, 308] width 76 height 13
drag, startPoint x: 97, startPoint y: 304, endPoint x: 8, endPoint y: 302, distance: 89.7
click at [8, 302] on div "none Background Color none 0 % Text Color % 0 Hover Options Background Color Ho…" at bounding box center [88, 345] width 163 height 127
paste input "#103c57"
type input "#103c57"
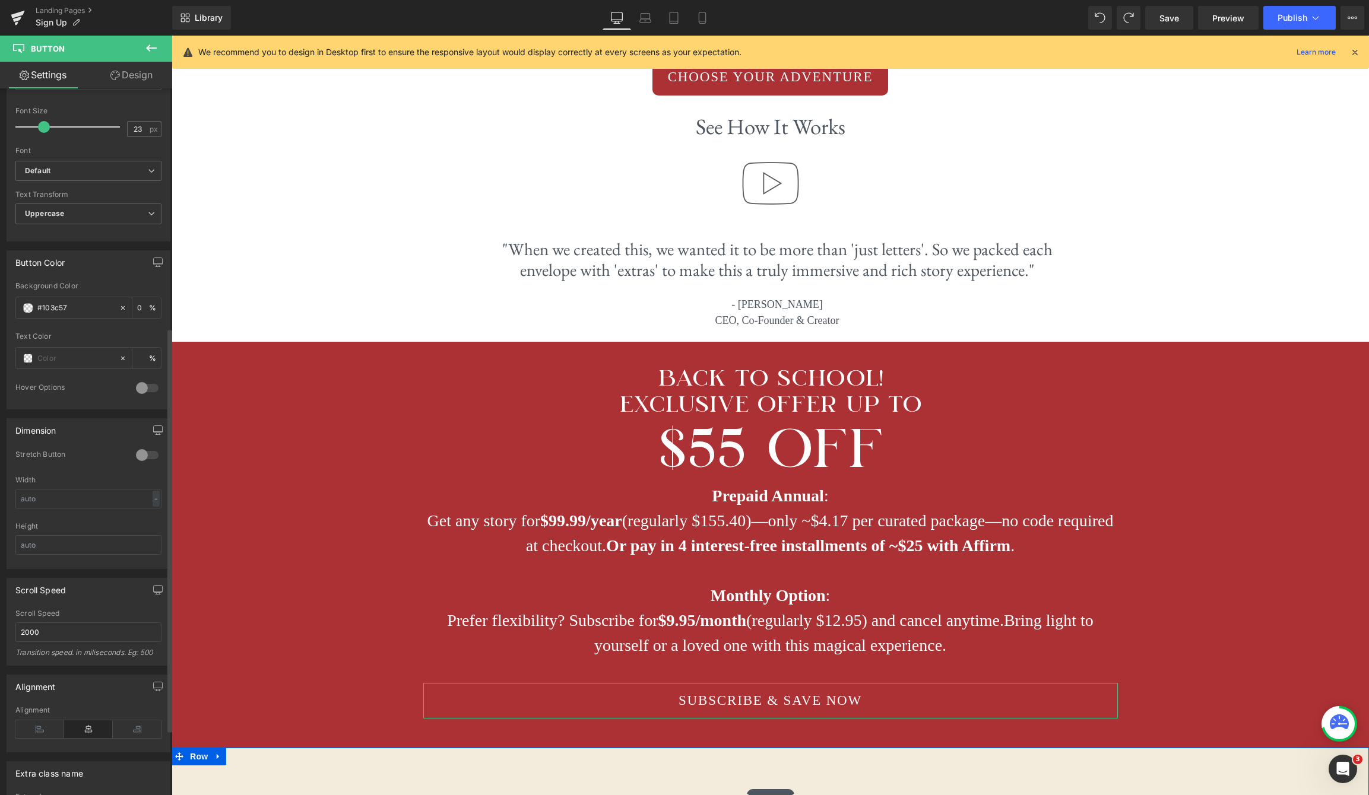
type input "100"
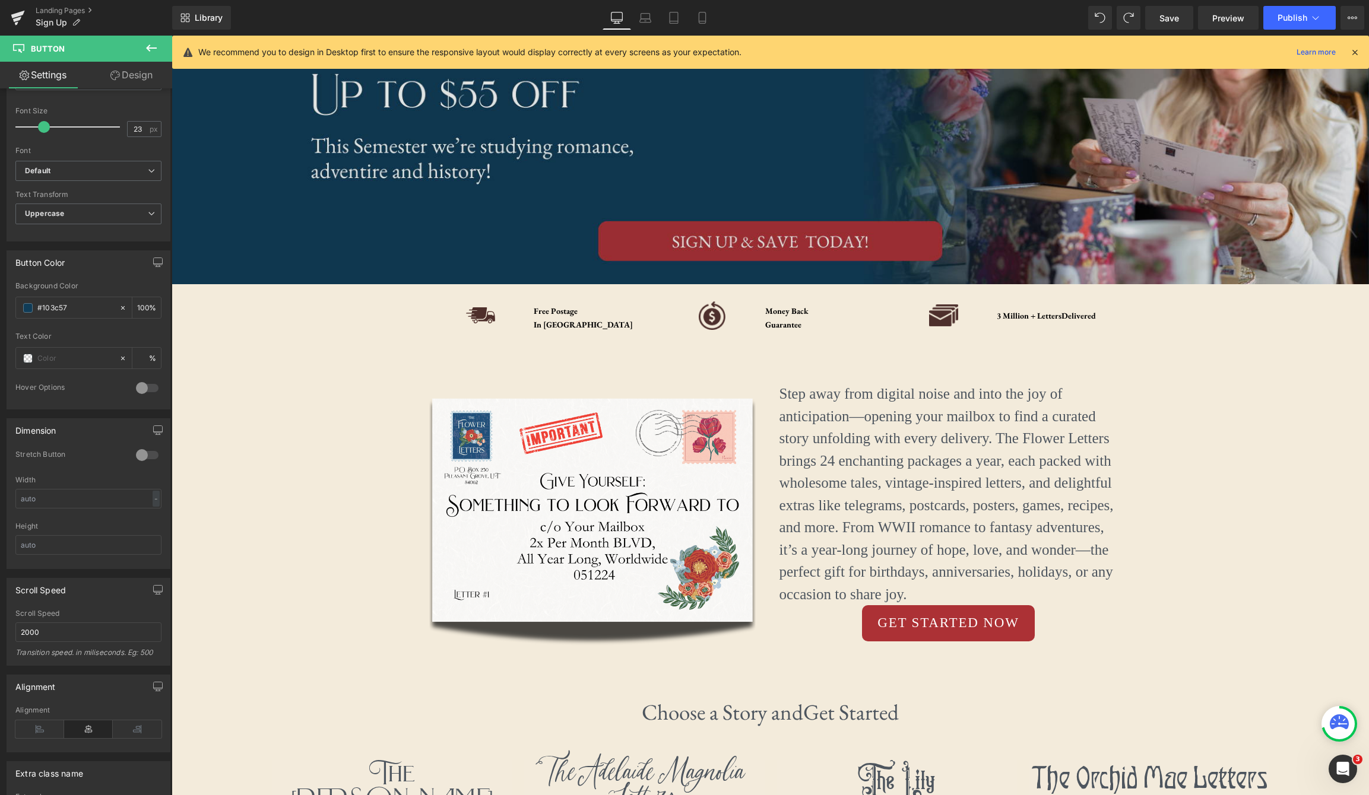
scroll to position [0, 0]
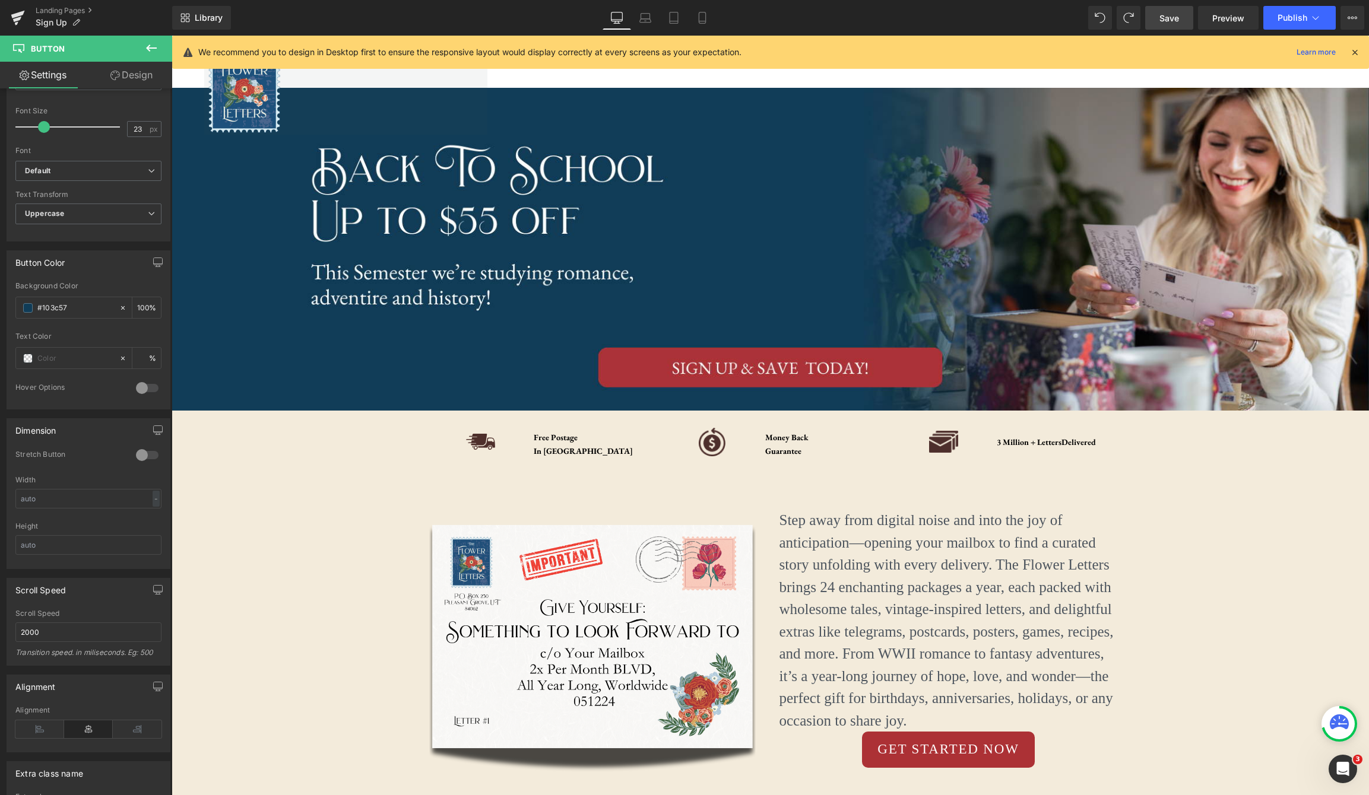
type input "#103c57"
click at [1167, 20] on span "Save" at bounding box center [1169, 18] width 20 height 12
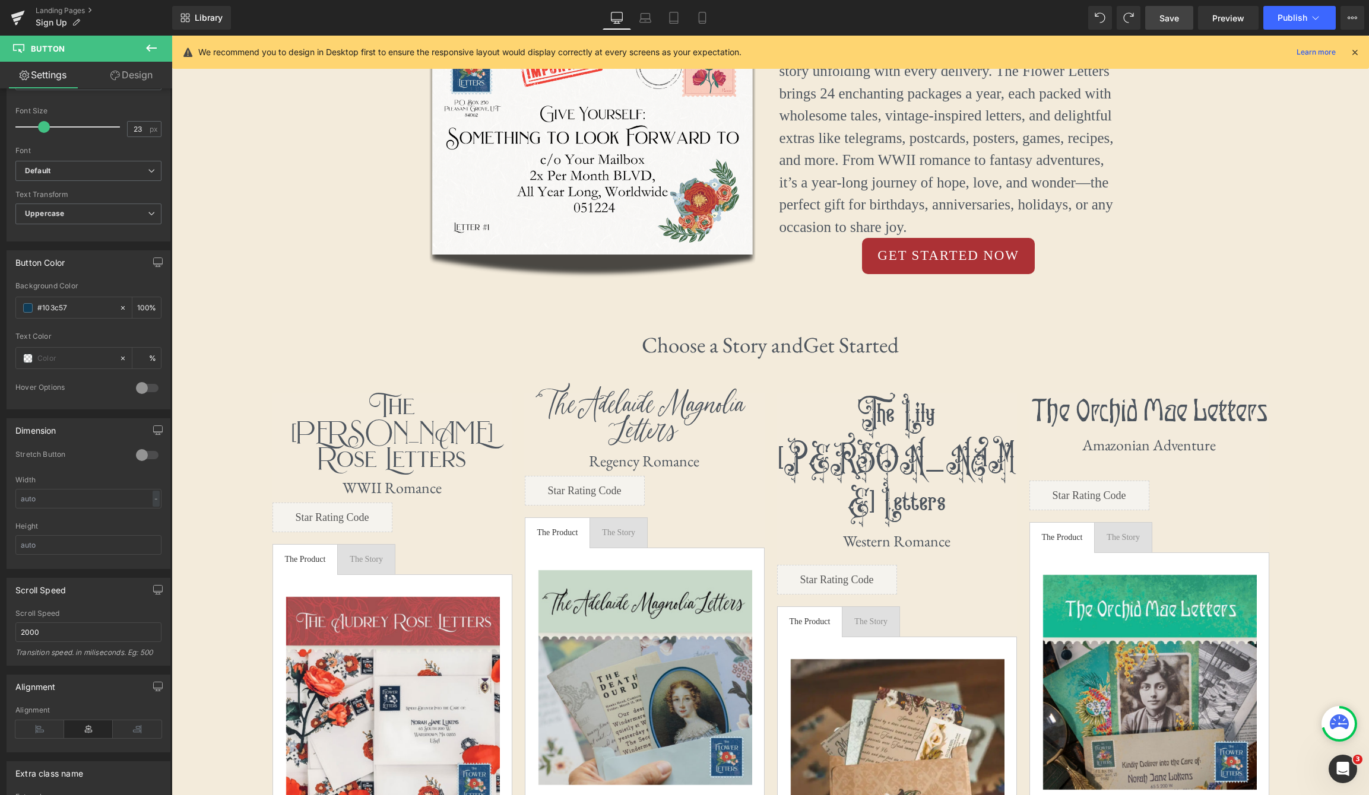
scroll to position [487, 0]
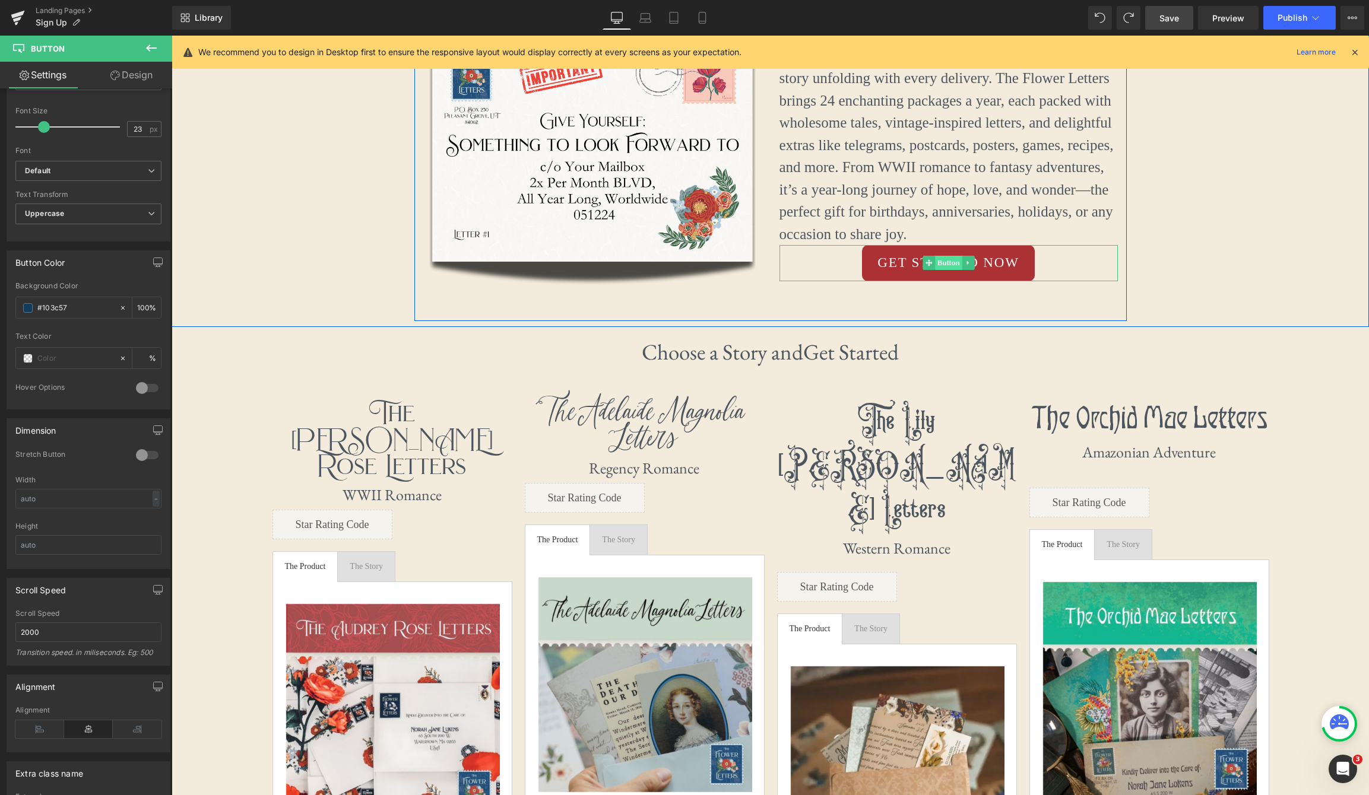
click at [941, 263] on span "Button" at bounding box center [948, 263] width 27 height 14
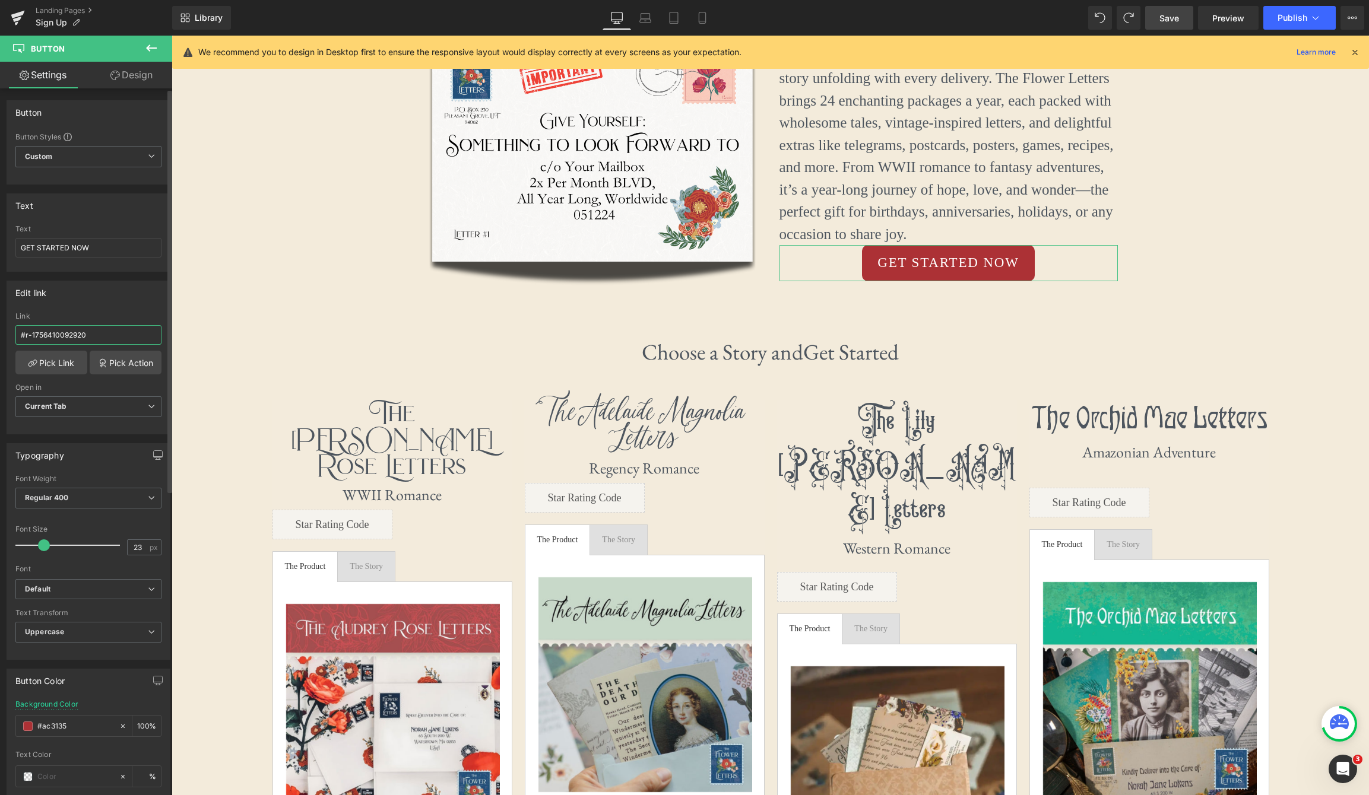
drag, startPoint x: 103, startPoint y: 337, endPoint x: 28, endPoint y: 326, distance: 75.0
click at [14, 332] on div "#r-1756410092920 Link #r-1756410092920 Pick Link Pick Action Current Tab New Ta…" at bounding box center [88, 373] width 163 height 122
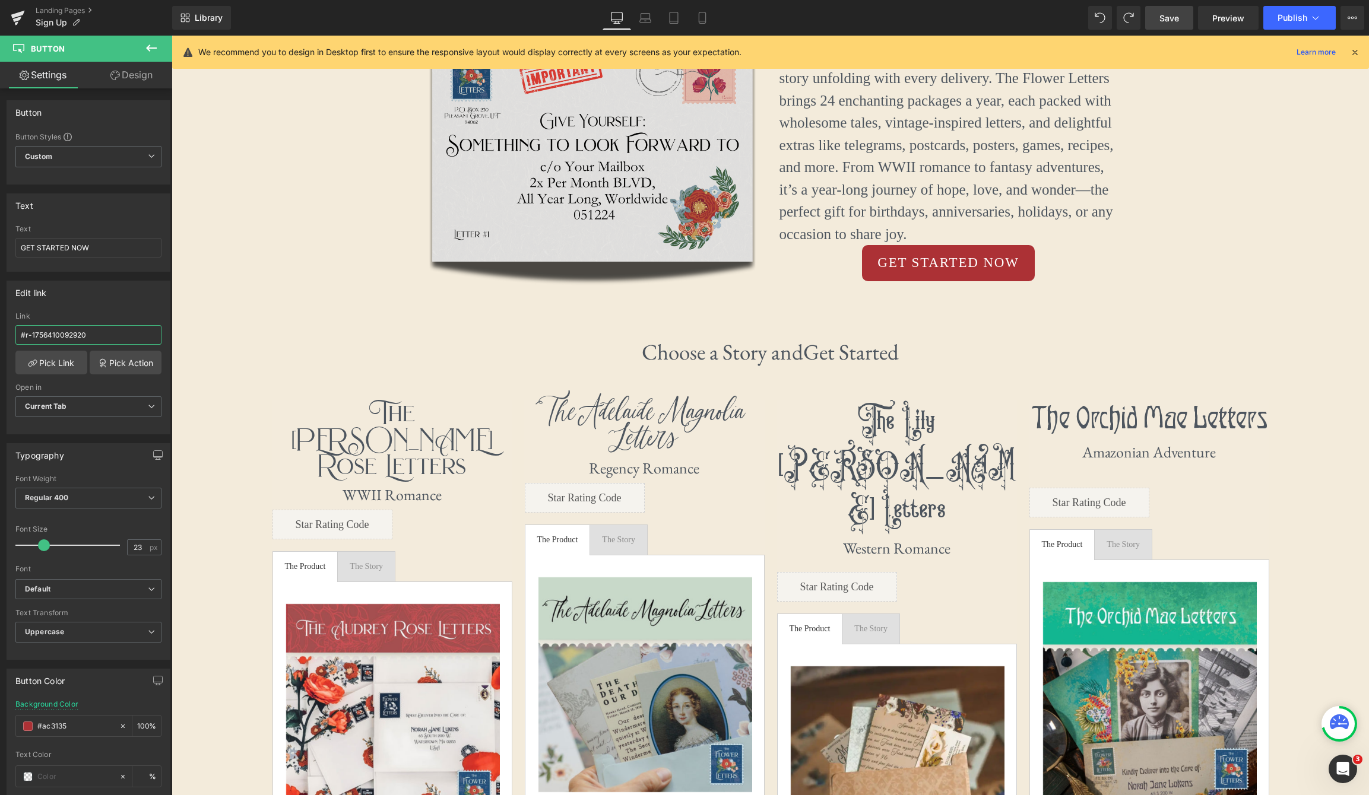
scroll to position [0, 0]
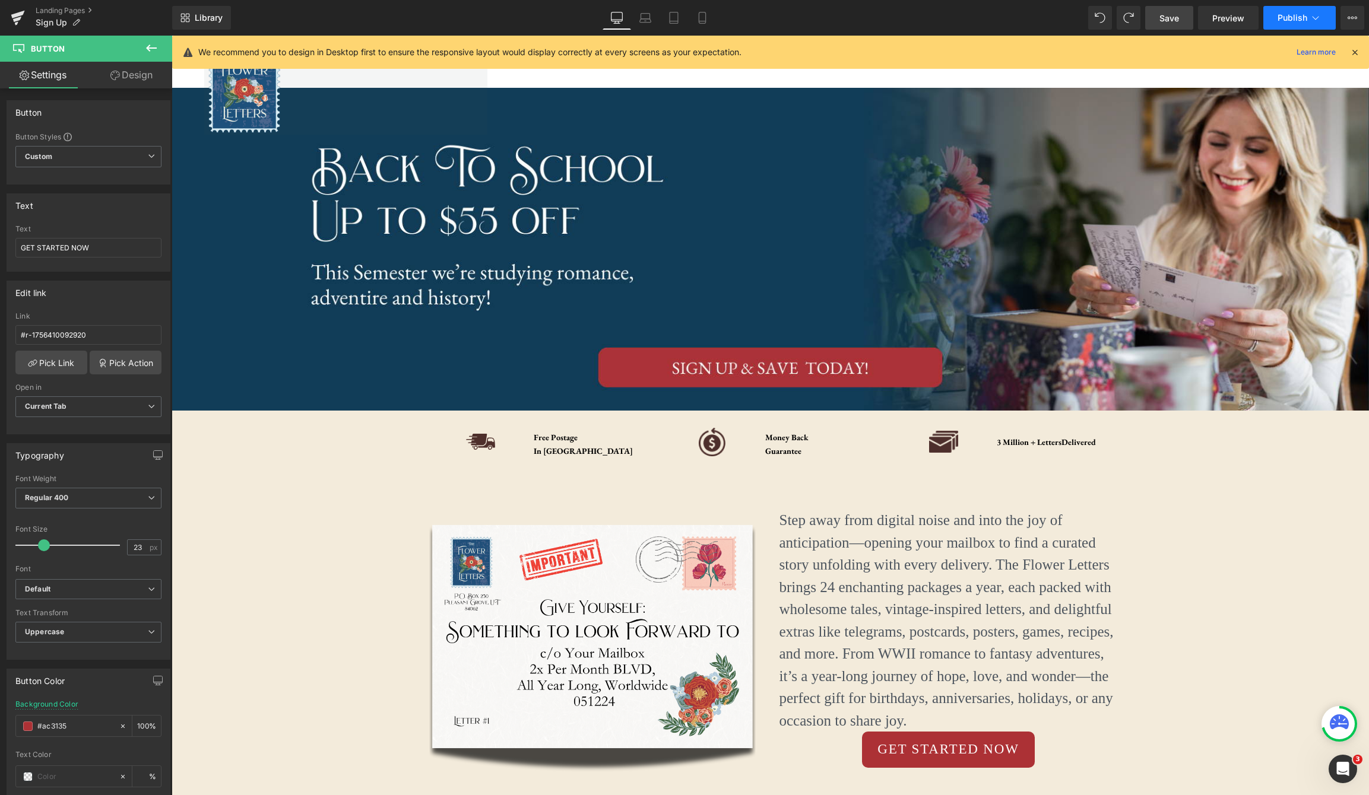
click at [1298, 20] on span "Publish" at bounding box center [1292, 17] width 30 height 9
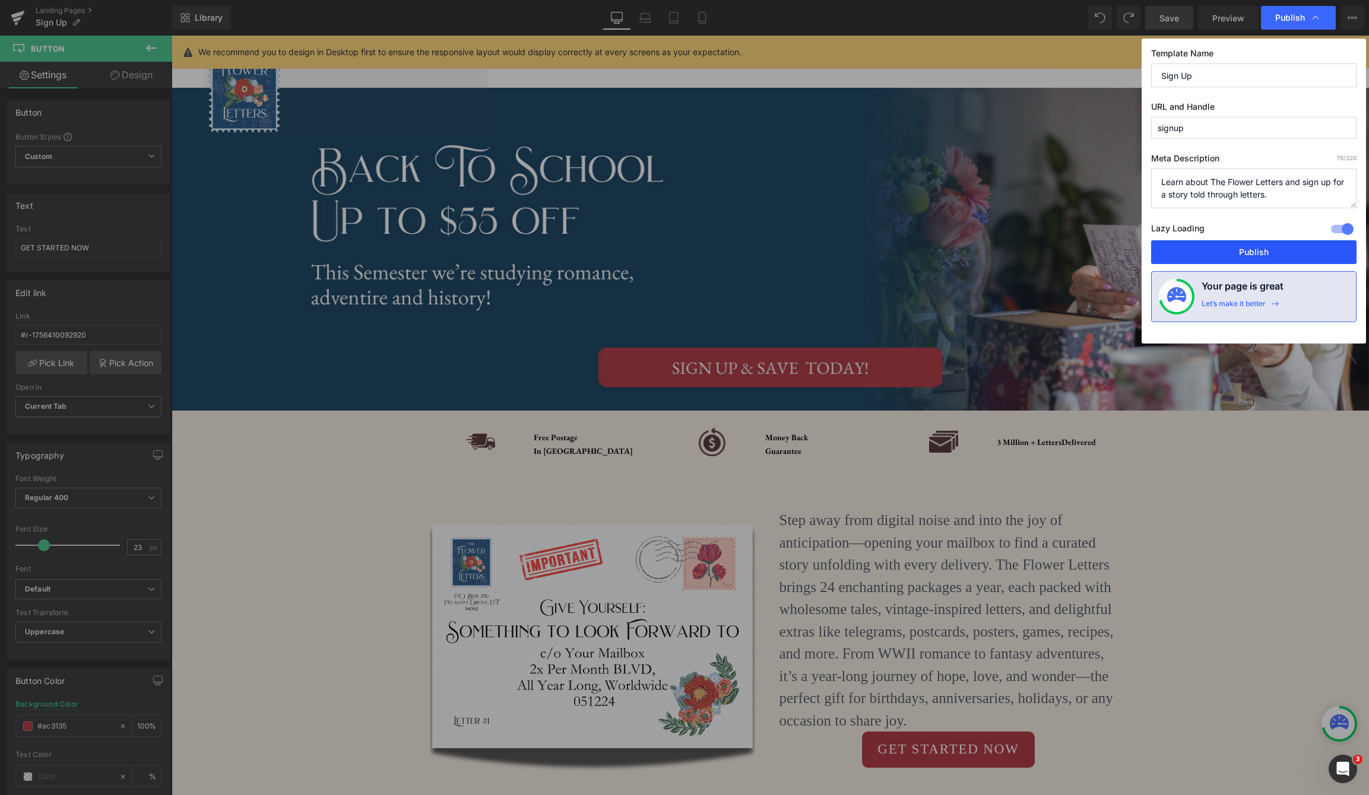
click at [1284, 251] on button "Publish" at bounding box center [1253, 252] width 205 height 24
